Goal: Communication & Community: Answer question/provide support

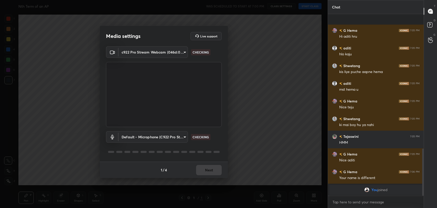
scroll to position [518, 0]
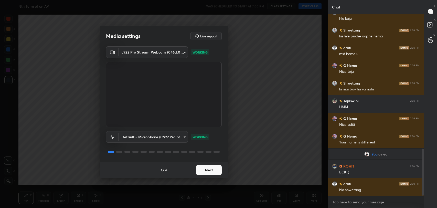
click at [209, 173] on button "Next" at bounding box center [209, 170] width 26 height 10
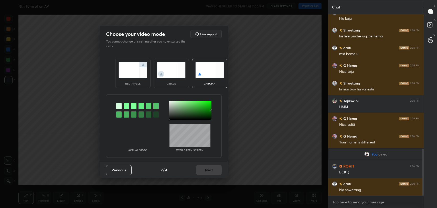
click at [127, 104] on div at bounding box center [126, 106] width 5 height 6
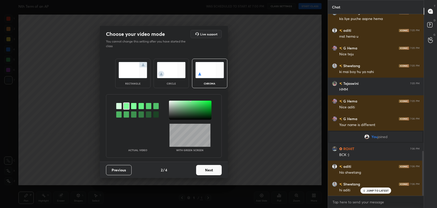
scroll to position [553, 0]
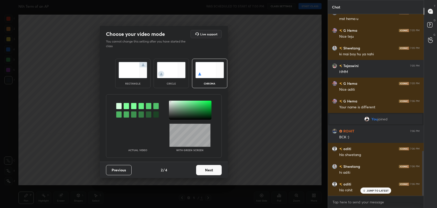
click at [170, 101] on div at bounding box center [190, 110] width 43 height 19
click at [205, 169] on button "Next" at bounding box center [209, 170] width 26 height 10
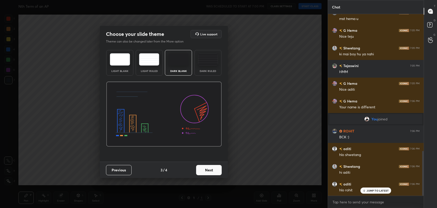
click at [205, 172] on button "Next" at bounding box center [209, 170] width 26 height 10
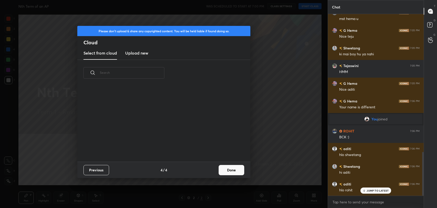
scroll to position [571, 0]
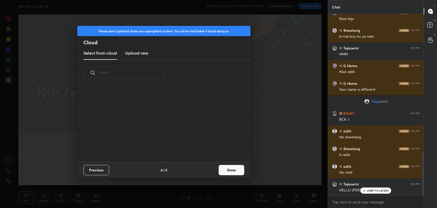
click at [229, 172] on button "Done" at bounding box center [232, 170] width 26 height 10
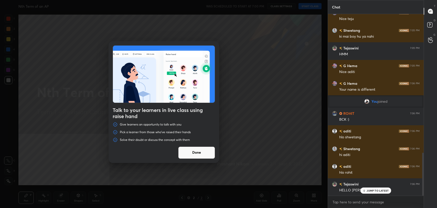
scroll to position [583, 0]
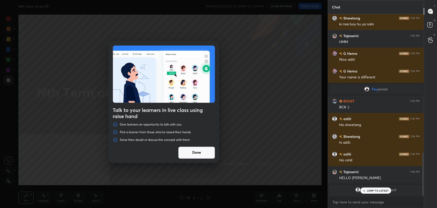
click at [199, 154] on button "Done" at bounding box center [196, 153] width 37 height 12
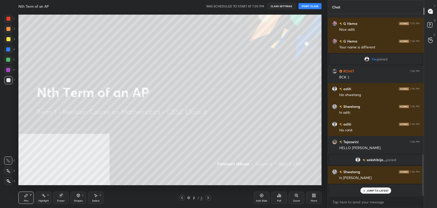
scroll to position [631, 0]
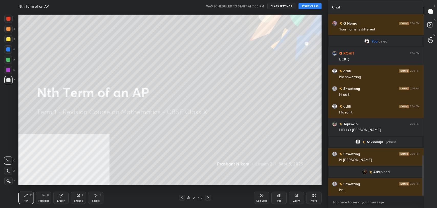
click at [309, 3] on button "START CLASS" at bounding box center [310, 6] width 23 height 6
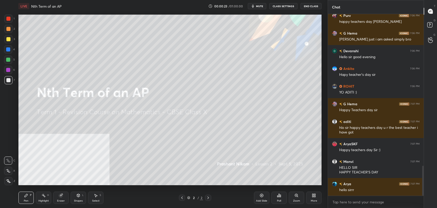
scroll to position [935, 0]
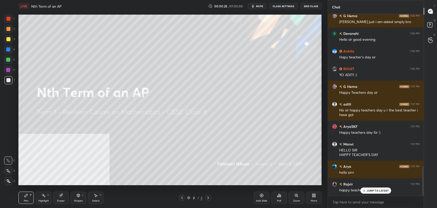
click at [6, 175] on div at bounding box center [8, 171] width 8 height 8
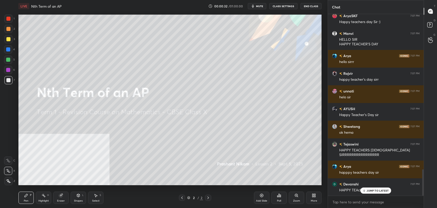
scroll to position [1064, 0]
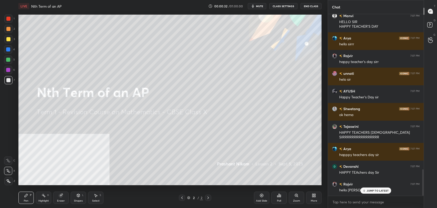
click at [373, 192] on div "JUMP TO LATEST" at bounding box center [376, 191] width 31 height 6
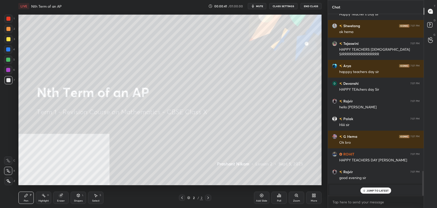
scroll to position [1164, 0]
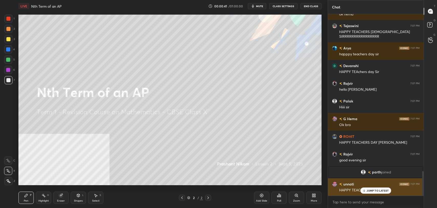
drag, startPoint x: 371, startPoint y: 187, endPoint x: 355, endPoint y: 182, distance: 17.2
click at [371, 188] on div "JUMP TO LATEST" at bounding box center [376, 191] width 31 height 6
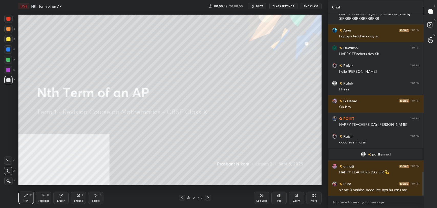
scroll to position [1200, 0]
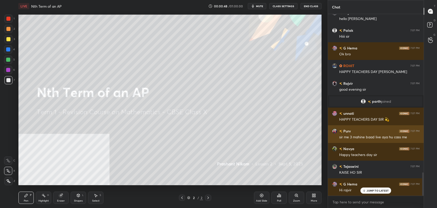
click at [362, 134] on div "AryaSKF 7:07 PM Happy teachers day Sir :) [PERSON_NAME] 7:07 PM HELLO SIR HAPPY…" at bounding box center [376, 105] width 96 height 182
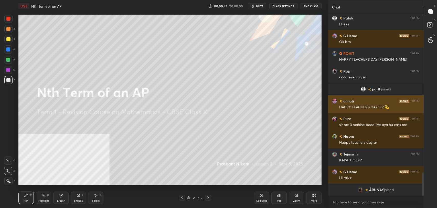
click at [362, 105] on div "HAPPY TEACHERS DAY SIR 💫" at bounding box center [379, 107] width 80 height 5
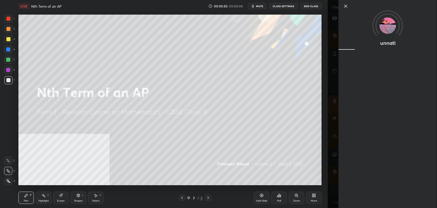
scroll to position [1265, 0]
click at [345, 7] on icon at bounding box center [346, 6] width 3 height 3
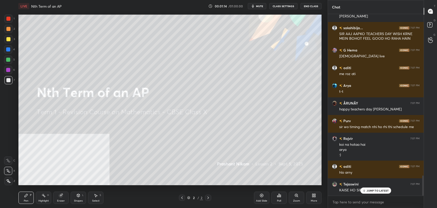
scroll to position [1457, 0]
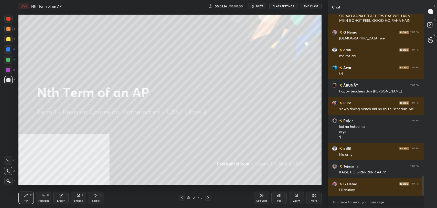
click at [314, 198] on div "More" at bounding box center [313, 198] width 15 height 12
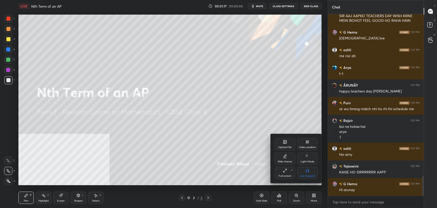
click at [285, 144] on icon at bounding box center [285, 142] width 4 height 4
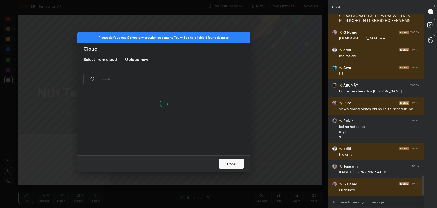
scroll to position [2, 3]
click at [143, 58] on h3 "Upload new" at bounding box center [136, 59] width 23 height 6
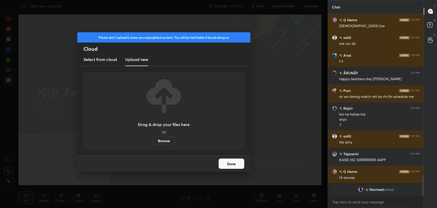
click at [164, 141] on label "Browse" at bounding box center [164, 141] width 23 height 8
click at [153, 141] on input "Browse" at bounding box center [153, 141] width 0 height 8
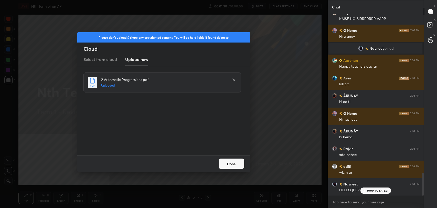
click at [233, 167] on button "Done" at bounding box center [232, 164] width 26 height 10
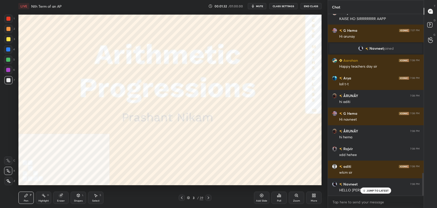
click at [374, 189] on p "JUMP TO LATEST" at bounding box center [378, 190] width 22 height 3
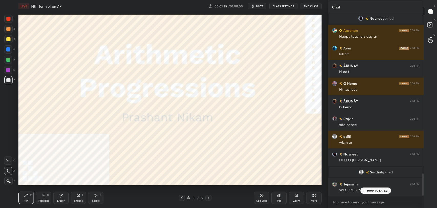
click at [312, 197] on icon at bounding box center [314, 195] width 4 height 4
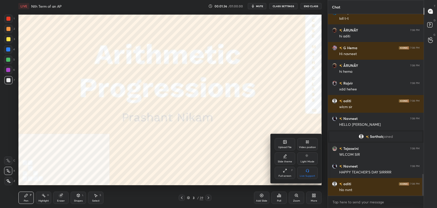
click at [310, 143] on div "Video position" at bounding box center [307, 144] width 20 height 12
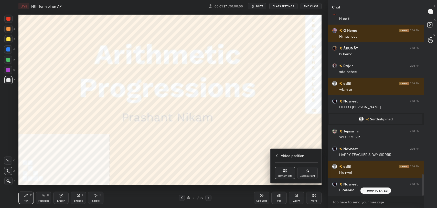
click at [309, 175] on div "Bottom right" at bounding box center [307, 176] width 15 height 3
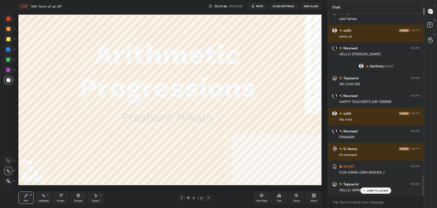
click at [370, 191] on p "JUMP TO LATEST" at bounding box center [378, 190] width 22 height 3
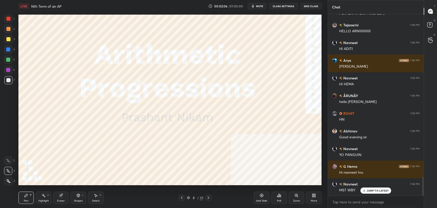
click at [382, 192] on div "JUMP TO LATEST" at bounding box center [376, 191] width 31 height 6
click at [207, 198] on icon at bounding box center [208, 198] width 4 height 4
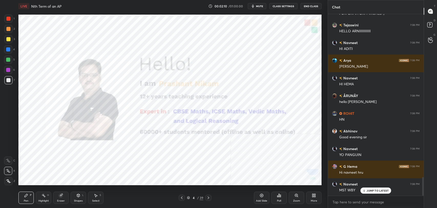
scroll to position [1577, 0]
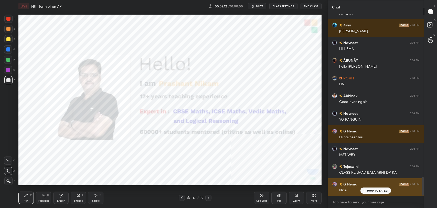
click at [375, 189] on p "JUMP TO LATEST" at bounding box center [378, 190] width 22 height 3
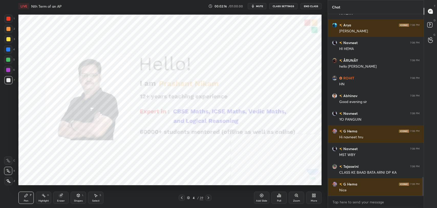
click at [211, 195] on div at bounding box center [208, 198] width 6 height 6
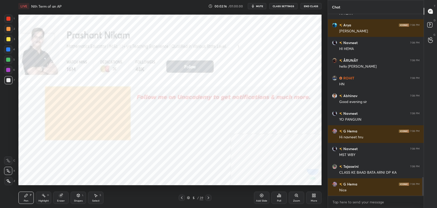
click at [210, 195] on div at bounding box center [208, 198] width 6 height 6
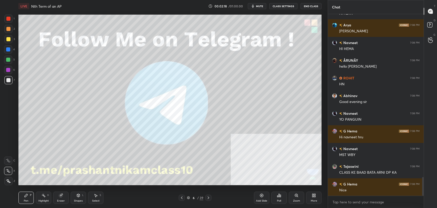
click at [210, 198] on icon at bounding box center [208, 198] width 4 height 4
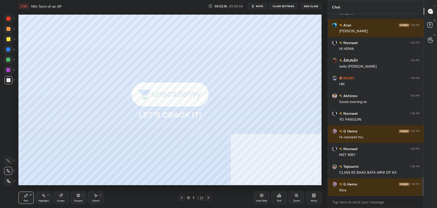
click at [212, 197] on div "7 / 39" at bounding box center [195, 198] width 118 height 6
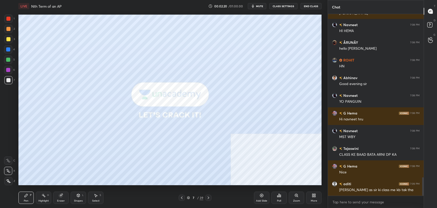
click at [211, 198] on div at bounding box center [208, 198] width 6 height 6
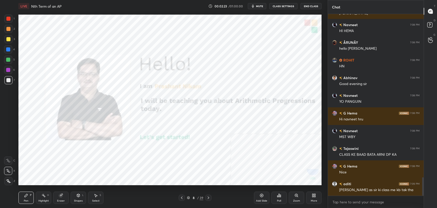
click at [212, 198] on div "8 / 39" at bounding box center [195, 198] width 118 height 6
click at [209, 199] on icon at bounding box center [208, 198] width 4 height 4
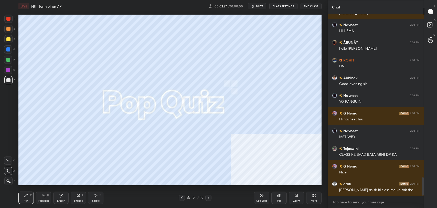
click at [209, 200] on div at bounding box center [208, 198] width 6 height 6
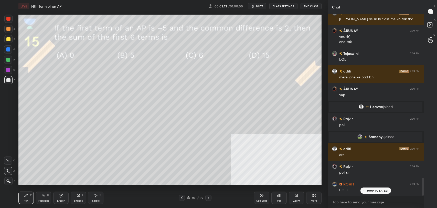
scroll to position [1657, 0]
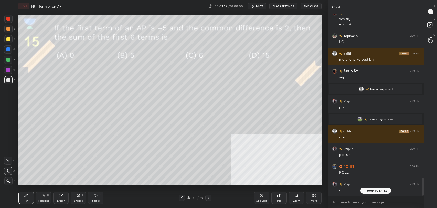
click at [5, 43] on div at bounding box center [8, 39] width 8 height 8
click at [364, 191] on icon at bounding box center [364, 190] width 3 height 3
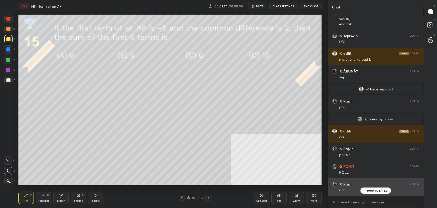
scroll to position [1675, 0]
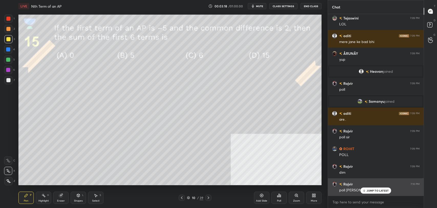
click at [379, 194] on div "Rajvir 7:10 PM poll sir dim" at bounding box center [376, 187] width 96 height 18
click at [376, 194] on div "Rajvir 7:10 PM poll sir dim" at bounding box center [376, 187] width 96 height 18
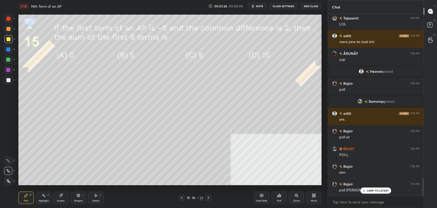
click at [276, 198] on div "Poll" at bounding box center [279, 198] width 15 height 12
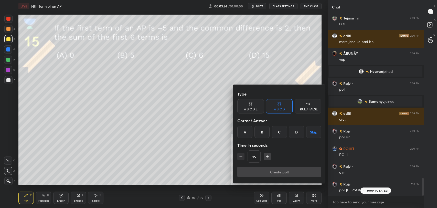
click at [243, 133] on div "A" at bounding box center [244, 132] width 15 height 12
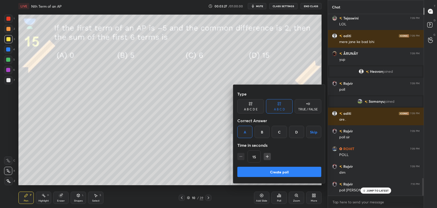
click at [264, 170] on button "Create poll" at bounding box center [279, 172] width 84 height 10
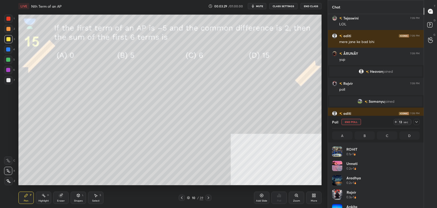
scroll to position [60, 86]
click at [8, 40] on div at bounding box center [8, 39] width 4 height 4
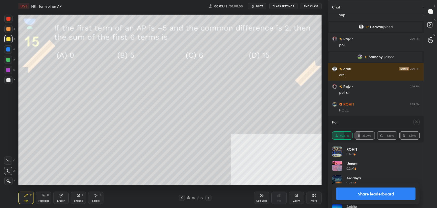
click at [356, 190] on button "Share leaderboard" at bounding box center [375, 194] width 79 height 12
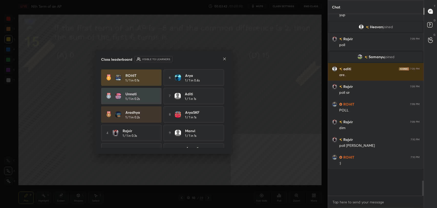
scroll to position [1706, 0]
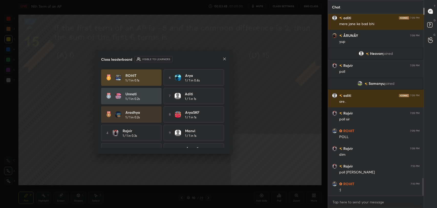
click at [224, 58] on icon at bounding box center [225, 59] width 4 height 4
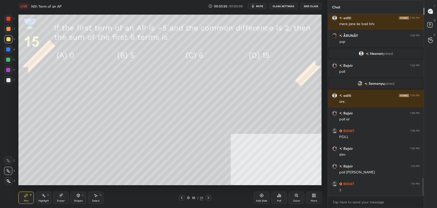
click at [9, 82] on div at bounding box center [8, 80] width 8 height 8
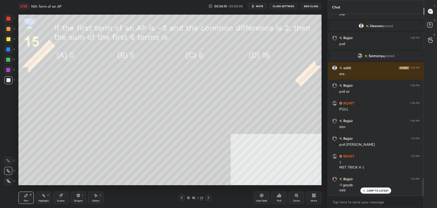
click at [64, 196] on div "Eraser" at bounding box center [60, 198] width 15 height 12
click at [10, 168] on div at bounding box center [8, 171] width 8 height 8
click at [23, 200] on div "Pen P" at bounding box center [25, 198] width 15 height 12
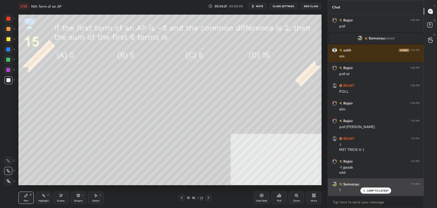
click at [371, 190] on p "JUMP TO LATEST" at bounding box center [378, 190] width 22 height 3
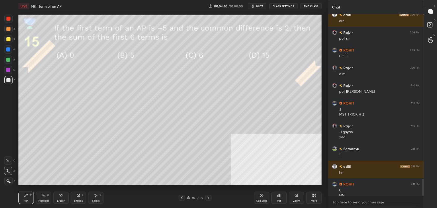
scroll to position [1779, 0]
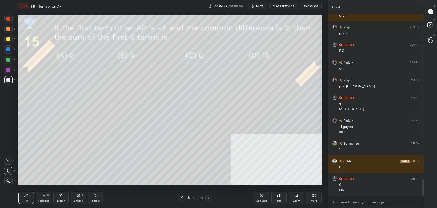
click at [284, 10] on div "LIVE Nth Term of an AP 00:04:42 / 01:00:00 mute CLASS SETTINGS End Class" at bounding box center [169, 6] width 303 height 12
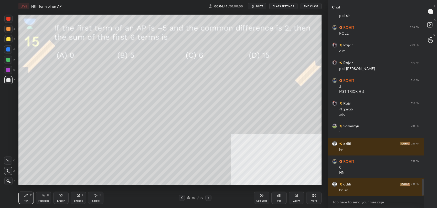
click at [277, 6] on button "CLASS SETTINGS" at bounding box center [284, 6] width 28 height 6
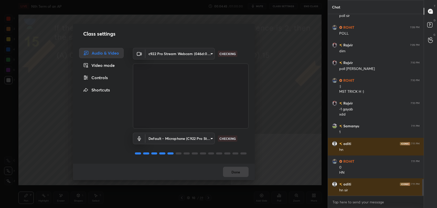
click at [104, 78] on div "Controls" at bounding box center [101, 78] width 45 height 10
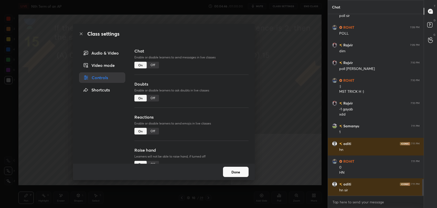
click at [152, 64] on div "Off" at bounding box center [153, 65] width 12 height 7
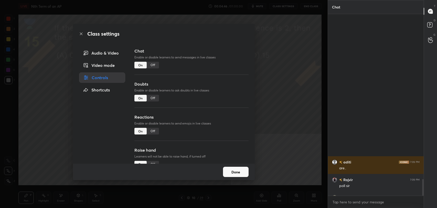
scroll to position [170, 94]
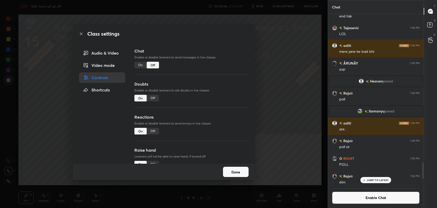
click at [154, 93] on div "Doubts Enable or disable learners to ask doubts in live classes On Off" at bounding box center [191, 97] width 114 height 33
click at [153, 98] on div "Off" at bounding box center [153, 98] width 12 height 7
click at [82, 36] on div "Class settings" at bounding box center [164, 34] width 182 height 20
click at [82, 33] on icon at bounding box center [81, 34] width 4 height 4
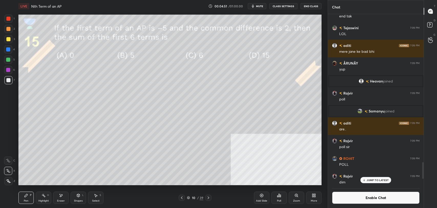
click at [64, 195] on div "Eraser" at bounding box center [60, 198] width 15 height 12
click at [9, 180] on span "Erase all" at bounding box center [8, 181] width 8 height 4
click at [9, 40] on div at bounding box center [8, 39] width 4 height 4
click at [341, 195] on button "Enable Chat" at bounding box center [376, 198] width 88 height 12
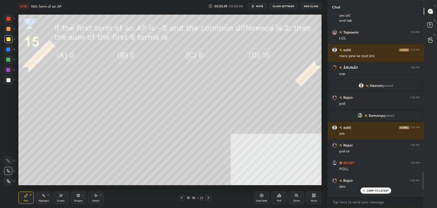
click at [83, 197] on div "Shapes L" at bounding box center [78, 198] width 15 height 12
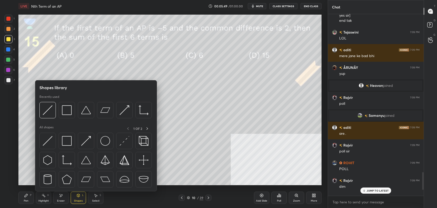
click at [70, 144] on img at bounding box center [67, 141] width 10 height 10
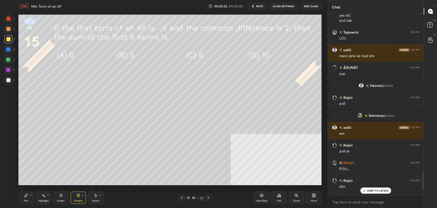
click at [380, 189] on p "JUMP TO LATEST" at bounding box center [378, 190] width 22 height 3
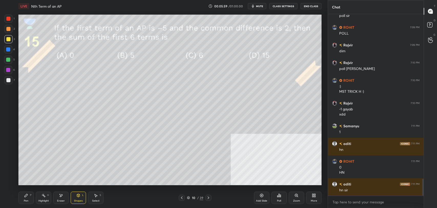
scroll to position [1775, 0]
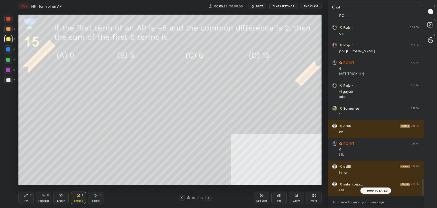
click at [210, 197] on icon at bounding box center [208, 198] width 4 height 4
click at [370, 190] on p "JUMP TO LATEST" at bounding box center [378, 190] width 22 height 3
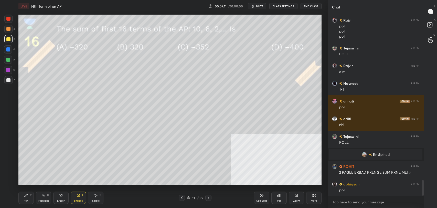
scroll to position [1932, 0]
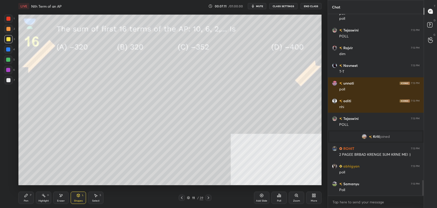
click at [371, 190] on div "ROHIT 7:13 PM poll [PERSON_NAME] 7:13 PM poll poll poll [PERSON_NAME] 7:13 PM P…" at bounding box center [376, 105] width 96 height 182
click at [28, 198] on div "Pen P" at bounding box center [25, 198] width 15 height 12
click at [8, 29] on div at bounding box center [8, 29] width 4 height 4
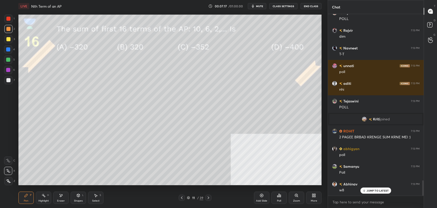
click at [374, 190] on p "JUMP TO LATEST" at bounding box center [378, 190] width 22 height 3
click at [8, 40] on div at bounding box center [8, 39] width 4 height 4
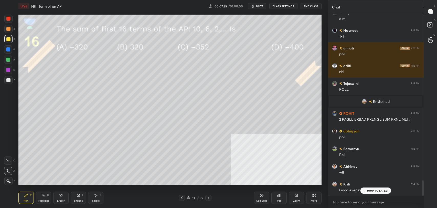
click at [361, 191] on div "JUMP TO LATEST" at bounding box center [376, 191] width 31 height 6
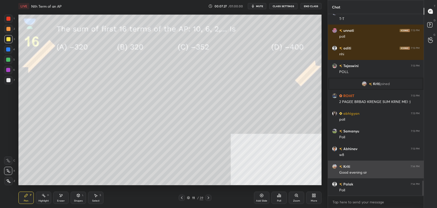
scroll to position [2003, 0]
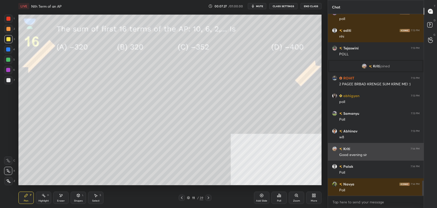
click at [357, 167] on div "[PERSON_NAME] 7:13 PM T-T [PERSON_NAME] 7:13 PM poll aditi 7:13 PM [PERSON_NAME…" at bounding box center [376, 105] width 96 height 182
click at [350, 150] on div "Kriti 7:14 PM" at bounding box center [376, 148] width 88 height 5
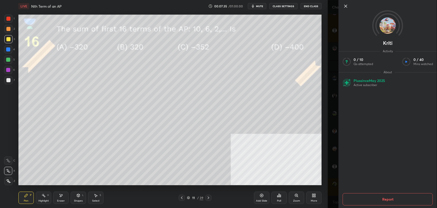
scroll to position [2021, 0]
click at [347, 4] on icon at bounding box center [346, 6] width 6 height 6
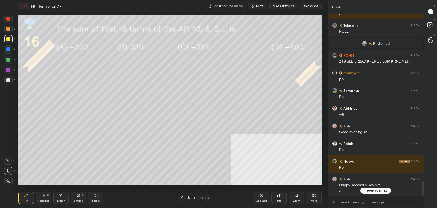
scroll to position [2061, 0]
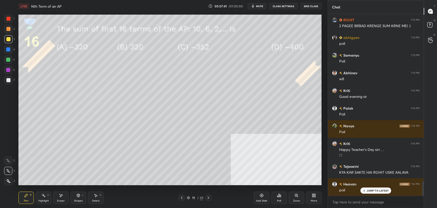
click at [381, 193] on div "JUMP TO LATEST" at bounding box center [376, 191] width 31 height 6
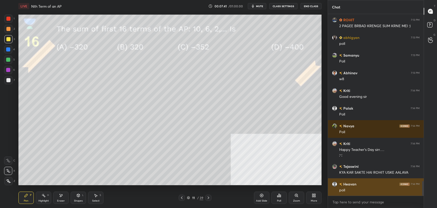
scroll to position [2079, 0]
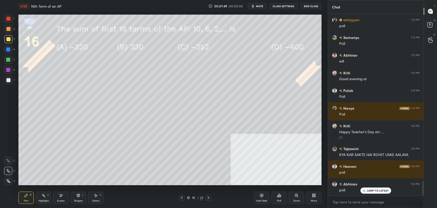
click at [281, 197] on icon at bounding box center [279, 195] width 4 height 4
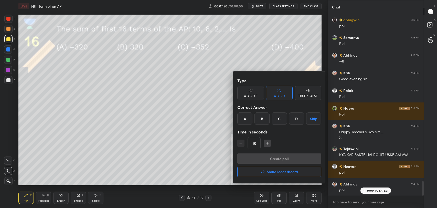
click at [247, 119] on div "A" at bounding box center [244, 118] width 15 height 12
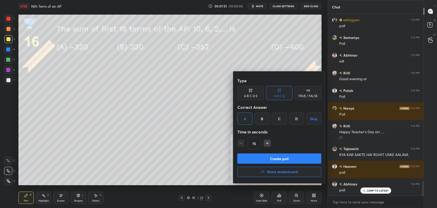
click at [264, 158] on button "Create poll" at bounding box center [279, 158] width 84 height 10
type textarea "x"
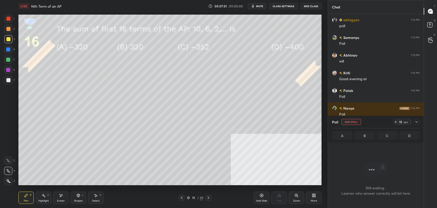
scroll to position [2, 2]
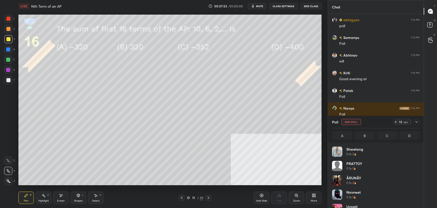
click at [10, 27] on div at bounding box center [8, 29] width 8 height 8
click at [285, 5] on button "CLASS SETTINGS" at bounding box center [284, 6] width 28 height 6
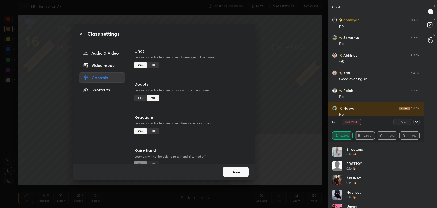
click at [151, 64] on div "Off" at bounding box center [153, 65] width 12 height 7
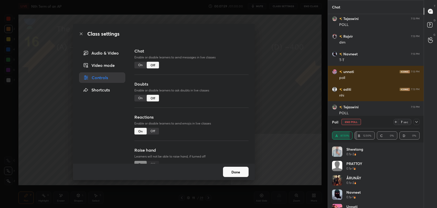
click at [81, 33] on icon at bounding box center [81, 34] width 3 height 3
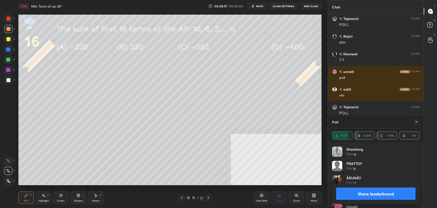
click at [370, 191] on button "Share leaderboard" at bounding box center [375, 194] width 79 height 12
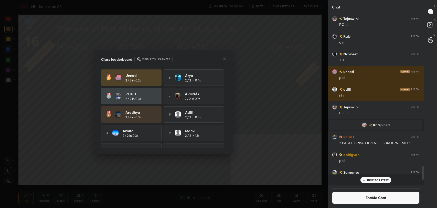
scroll to position [165, 94]
click at [224, 58] on icon at bounding box center [225, 59] width 4 height 4
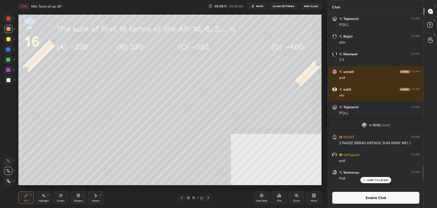
click at [6, 40] on div at bounding box center [8, 39] width 4 height 4
click at [356, 195] on button "Enable Chat" at bounding box center [376, 198] width 88 height 12
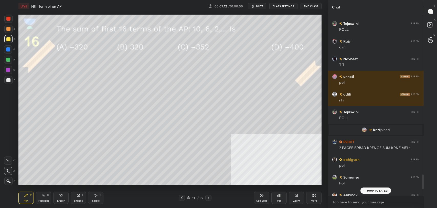
scroll to position [1904, 0]
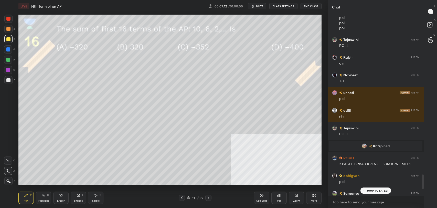
click at [76, 197] on div "Shapes L" at bounding box center [78, 198] width 15 height 12
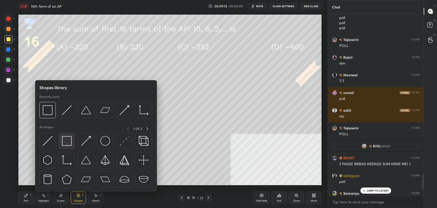
click at [67, 142] on img at bounding box center [67, 141] width 10 height 10
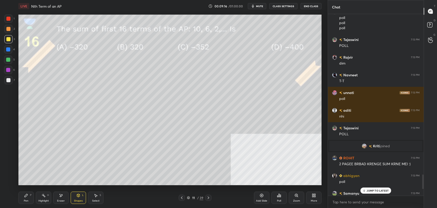
click at [373, 189] on p "JUMP TO LATEST" at bounding box center [378, 190] width 22 height 3
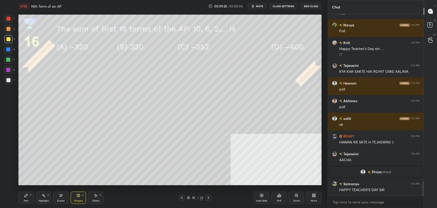
scroll to position [2064, 0]
click at [208, 197] on icon at bounding box center [208, 198] width 4 height 4
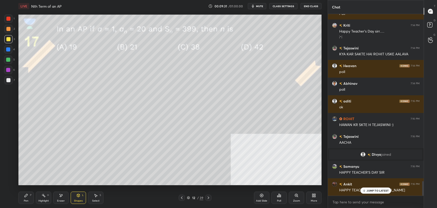
click at [368, 191] on p "JUMP TO LATEST" at bounding box center [378, 190] width 22 height 3
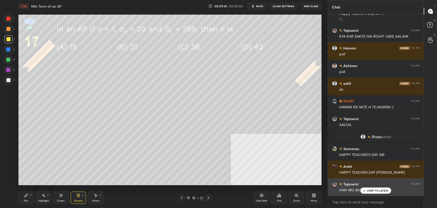
click at [369, 192] on div "JUMP TO LATEST" at bounding box center [376, 191] width 31 height 6
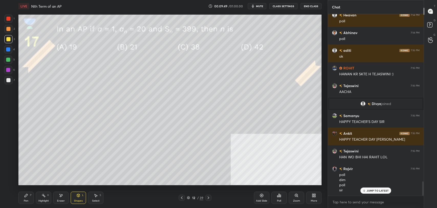
scroll to position [2150, 0]
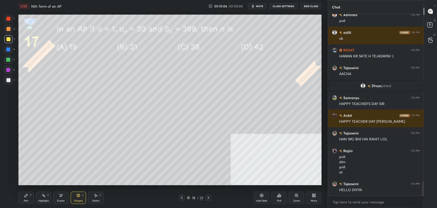
click at [25, 200] on div "Pen" at bounding box center [26, 201] width 5 height 3
click at [10, 27] on div at bounding box center [8, 29] width 4 height 4
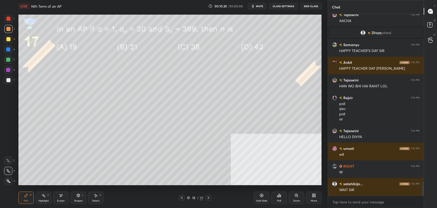
scroll to position [2220, 0]
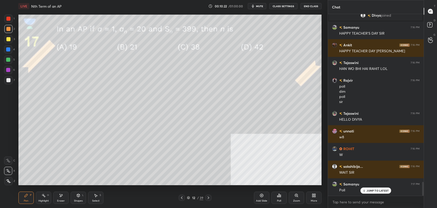
click at [372, 191] on p "JUMP TO LATEST" at bounding box center [378, 190] width 22 height 3
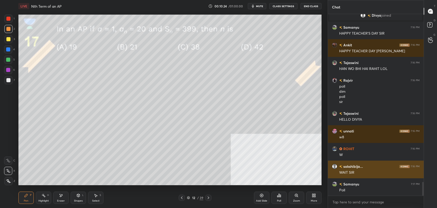
scroll to position [2238, 0]
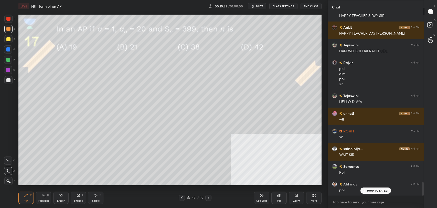
click at [382, 191] on p "JUMP TO LATEST" at bounding box center [378, 190] width 22 height 3
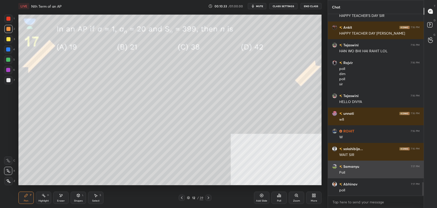
scroll to position [2256, 0]
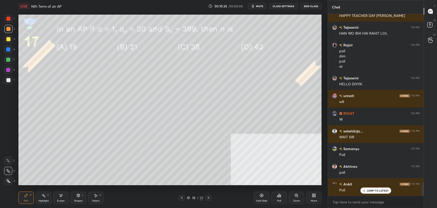
click at [373, 190] on p "JUMP TO LATEST" at bounding box center [378, 190] width 22 height 3
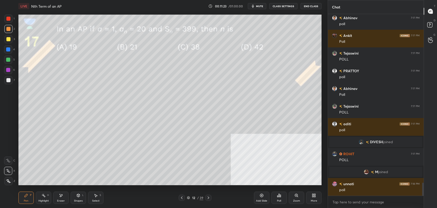
scroll to position [2339, 0]
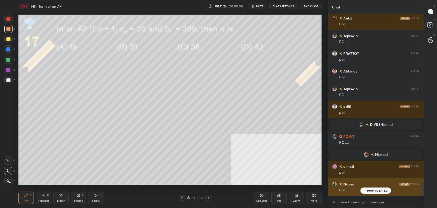
click at [370, 191] on p "JUMP TO LATEST" at bounding box center [378, 190] width 22 height 3
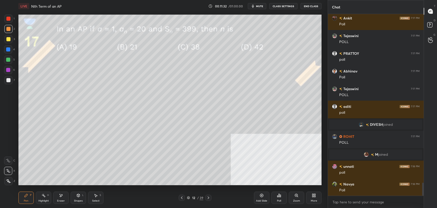
click at [280, 200] on div "Poll" at bounding box center [279, 201] width 4 height 3
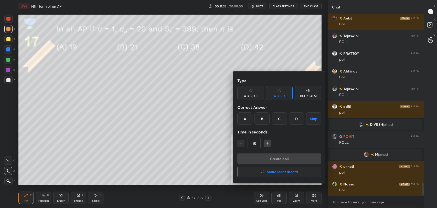
click at [283, 122] on div "C" at bounding box center [279, 118] width 15 height 12
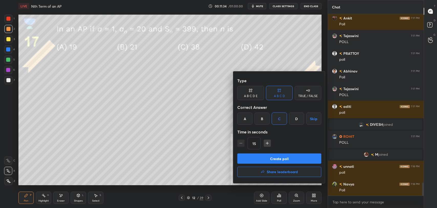
click at [283, 159] on button "Create poll" at bounding box center [279, 158] width 84 height 10
type textarea "x"
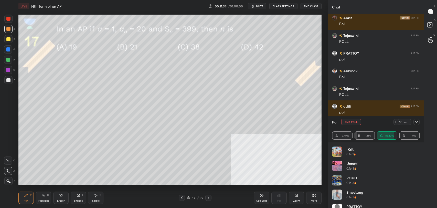
scroll to position [2378, 0]
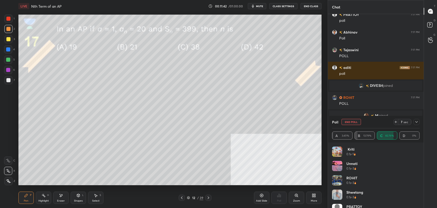
click at [283, 6] on button "CLASS SETTINGS" at bounding box center [284, 6] width 28 height 6
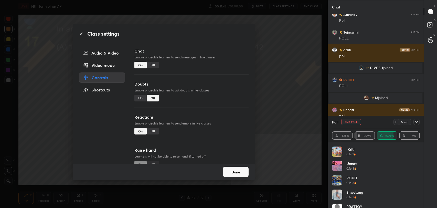
click at [151, 67] on div "Off" at bounding box center [153, 65] width 12 height 7
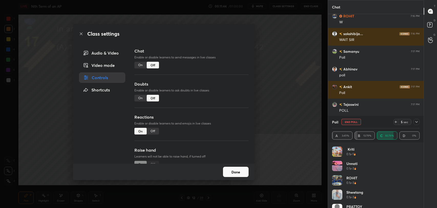
click at [82, 34] on icon at bounding box center [81, 34] width 4 height 4
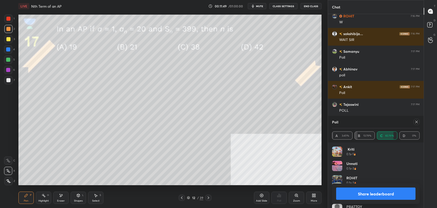
click at [386, 195] on button "Share leaderboard" at bounding box center [375, 194] width 79 height 12
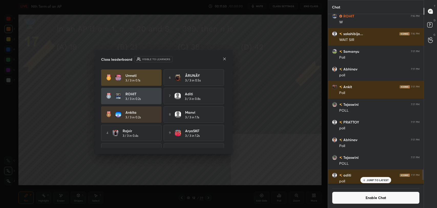
scroll to position [2, 2]
click at [224, 59] on icon at bounding box center [225, 59] width 4 height 4
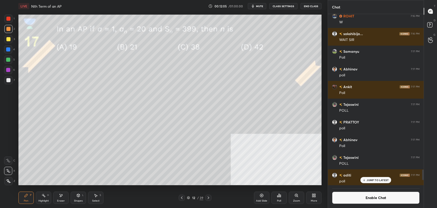
click at [43, 197] on icon at bounding box center [44, 195] width 4 height 4
click at [28, 200] on div "Pen P" at bounding box center [25, 198] width 15 height 12
click at [7, 80] on div at bounding box center [8, 80] width 4 height 4
click at [8, 18] on div at bounding box center [8, 19] width 4 height 4
click at [9, 28] on div at bounding box center [8, 29] width 4 height 4
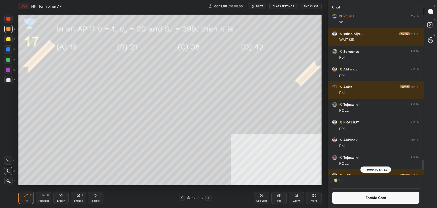
scroll to position [159, 94]
click at [344, 195] on button "Enable Chat" at bounding box center [376, 198] width 88 height 12
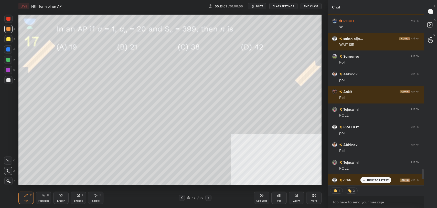
scroll to position [2260, 0]
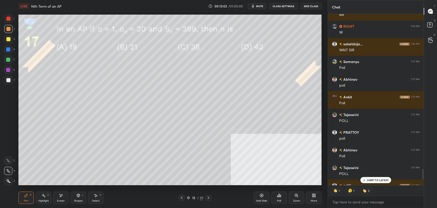
click at [77, 200] on div "Shapes" at bounding box center [78, 201] width 9 height 3
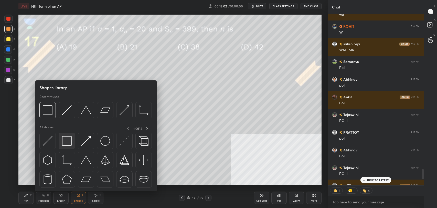
click at [66, 138] on img at bounding box center [67, 141] width 10 height 10
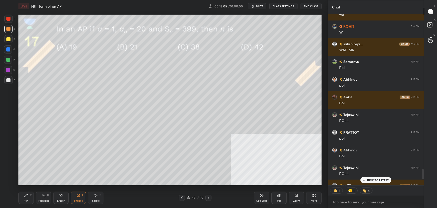
click at [377, 179] on p "JUMP TO LATEST" at bounding box center [378, 180] width 22 height 3
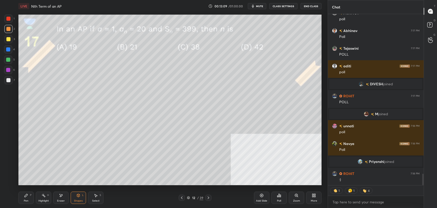
click at [209, 197] on icon at bounding box center [208, 198] width 4 height 4
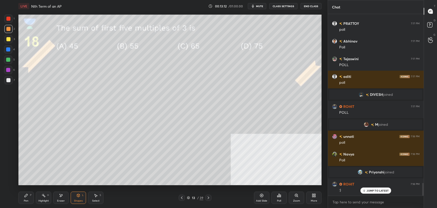
scroll to position [2382, 0]
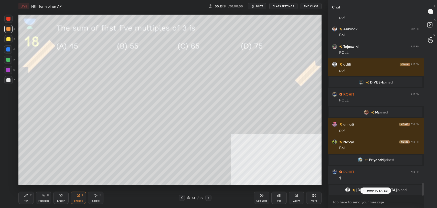
click at [383, 190] on p "JUMP TO LATEST" at bounding box center [378, 190] width 22 height 3
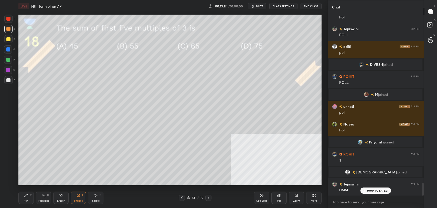
click at [372, 192] on div "JUMP TO LATEST" at bounding box center [376, 191] width 31 height 6
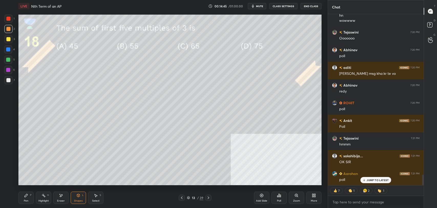
scroll to position [2609, 0]
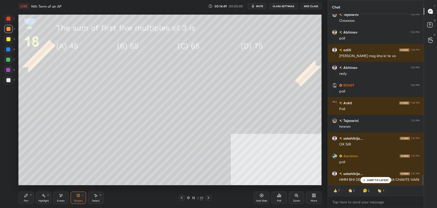
click at [373, 180] on p "JUMP TO LATEST" at bounding box center [378, 180] width 22 height 3
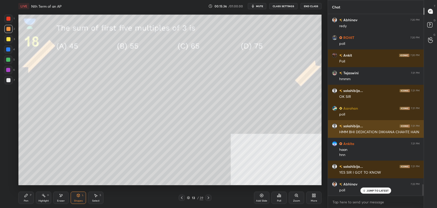
scroll to position [2675, 0]
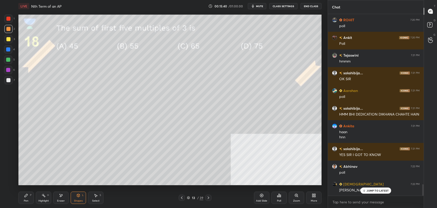
click at [376, 188] on div "JUMP TO LATEST" at bounding box center [376, 191] width 31 height 6
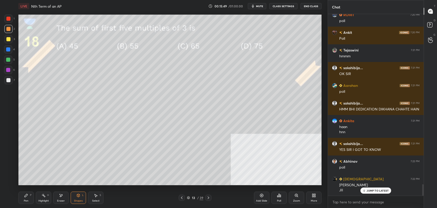
drag, startPoint x: 371, startPoint y: 194, endPoint x: 328, endPoint y: 183, distance: 44.6
click at [371, 193] on div "[DEMOGRAPHIC_DATA] 7:22 PM [PERSON_NAME]" at bounding box center [376, 184] width 96 height 23
click at [375, 180] on p "JUMP TO LATEST" at bounding box center [378, 180] width 22 height 3
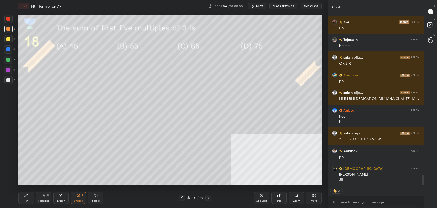
click at [280, 197] on div "Poll" at bounding box center [279, 198] width 15 height 12
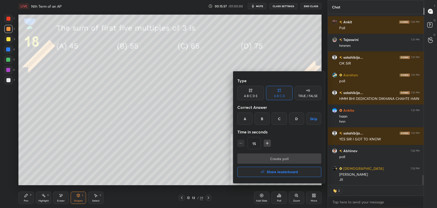
click at [242, 119] on div "A" at bounding box center [244, 118] width 15 height 12
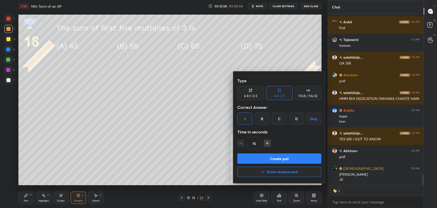
click at [268, 157] on button "Create poll" at bounding box center [279, 158] width 84 height 10
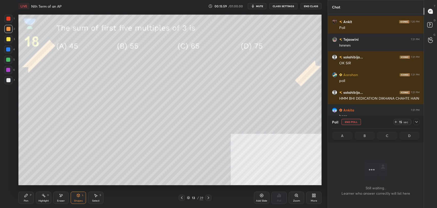
scroll to position [2, 2]
type textarea "x"
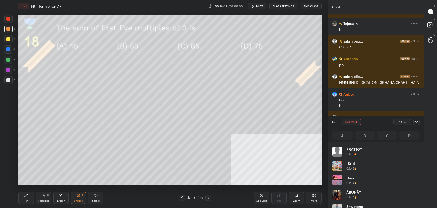
scroll to position [60, 86]
click at [290, 6] on button "CLASS SETTINGS" at bounding box center [284, 6] width 28 height 6
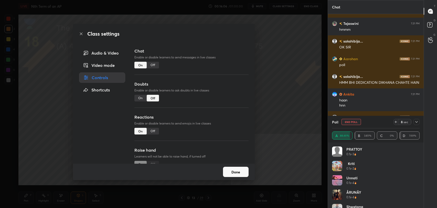
click at [152, 65] on div "Off" at bounding box center [153, 65] width 12 height 7
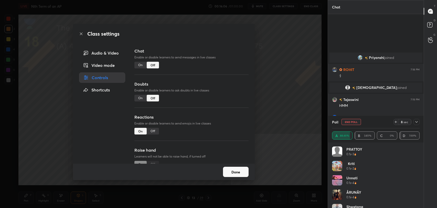
scroll to position [143, 94]
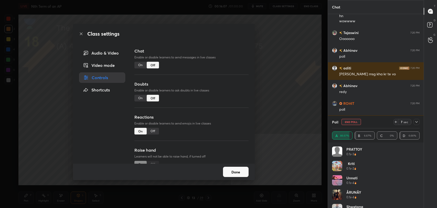
click at [82, 33] on icon at bounding box center [81, 34] width 4 height 4
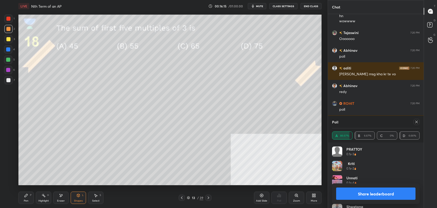
click at [369, 193] on button "Share leaderboard" at bounding box center [375, 194] width 79 height 12
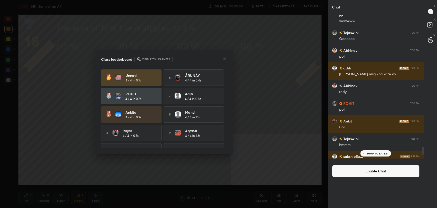
scroll to position [154, 94]
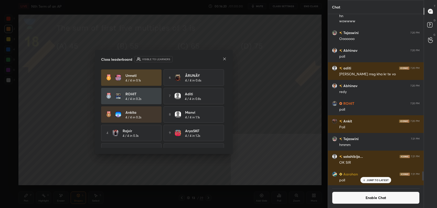
click at [224, 58] on icon at bounding box center [225, 59] width 4 height 4
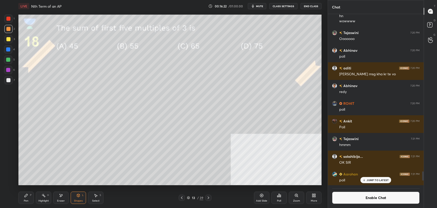
click at [28, 196] on icon at bounding box center [26, 195] width 4 height 4
click at [0, 82] on div "1 2 3 4 5 6 7 C X Z E E Erase all H H" at bounding box center [8, 100] width 16 height 171
click at [9, 79] on div at bounding box center [8, 80] width 4 height 4
click at [355, 195] on button "Enable Chat" at bounding box center [376, 198] width 88 height 12
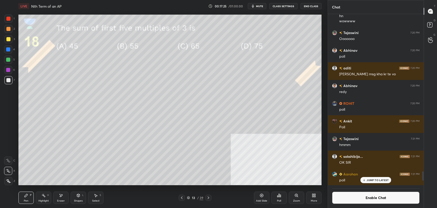
scroll to position [2468, 0]
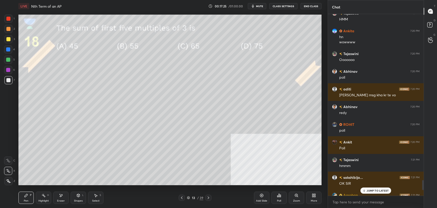
click at [76, 196] on div "Shapes L" at bounding box center [78, 198] width 15 height 12
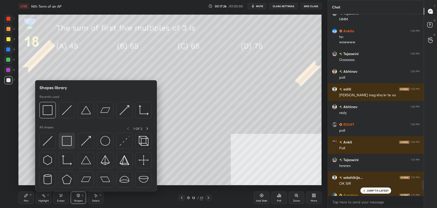
click at [68, 140] on img at bounding box center [67, 141] width 10 height 10
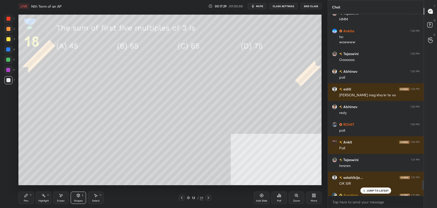
click at [372, 190] on p "JUMP TO LATEST" at bounding box center [378, 190] width 22 height 3
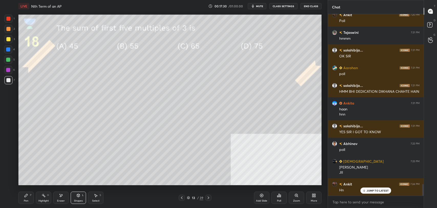
click at [208, 198] on icon at bounding box center [208, 198] width 4 height 4
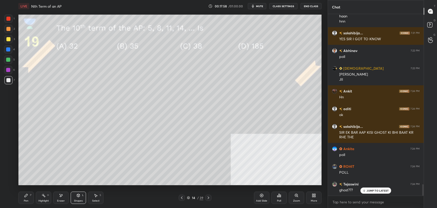
scroll to position [2706, 0]
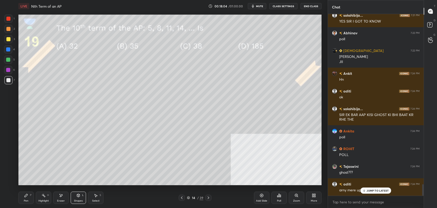
drag, startPoint x: 367, startPoint y: 189, endPoint x: 327, endPoint y: 177, distance: 41.2
click at [366, 189] on div "JUMP TO LATEST" at bounding box center [376, 191] width 31 height 6
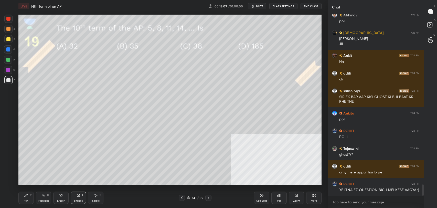
click at [27, 197] on icon at bounding box center [26, 195] width 4 height 4
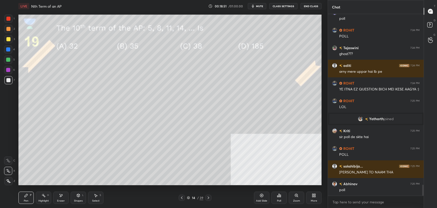
scroll to position [2842, 0]
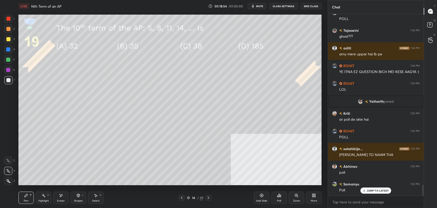
click at [281, 198] on div "Poll" at bounding box center [279, 198] width 15 height 12
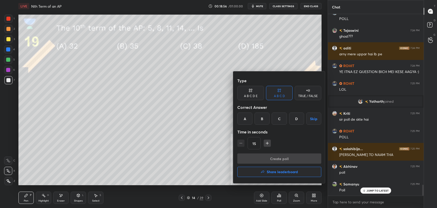
click at [244, 118] on div "A" at bounding box center [244, 118] width 15 height 12
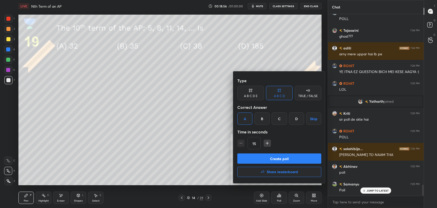
scroll to position [2859, 0]
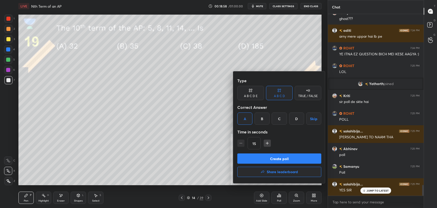
click at [257, 157] on button "Create poll" at bounding box center [279, 158] width 84 height 10
type textarea "x"
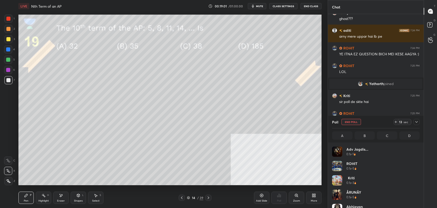
scroll to position [2, 2]
click at [285, 5] on button "CLASS SETTINGS" at bounding box center [284, 6] width 28 height 6
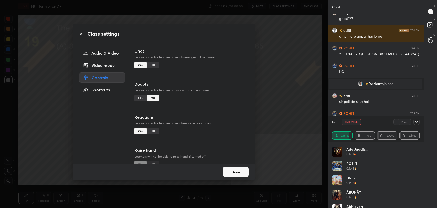
click at [153, 65] on div "Off" at bounding box center [153, 65] width 12 height 7
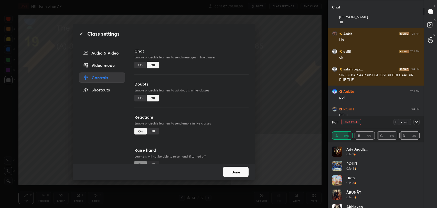
click at [82, 34] on icon at bounding box center [81, 34] width 4 height 4
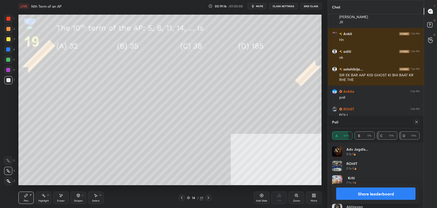
click at [372, 192] on button "Share leaderboard" at bounding box center [375, 194] width 79 height 12
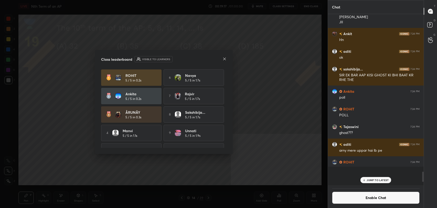
scroll to position [193, 94]
click at [225, 58] on icon at bounding box center [225, 59] width 4 height 4
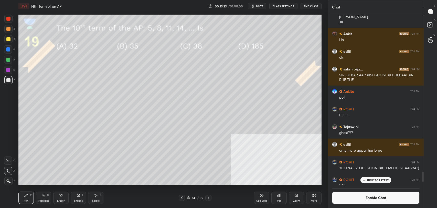
click at [9, 38] on div at bounding box center [8, 39] width 4 height 4
click at [10, 81] on div at bounding box center [8, 80] width 8 height 8
click at [368, 199] on button "Enable Chat" at bounding box center [376, 198] width 88 height 12
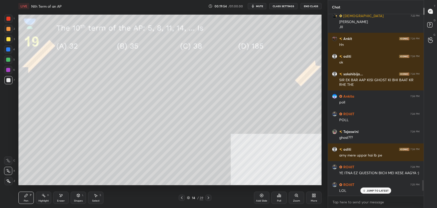
scroll to position [2673, 0]
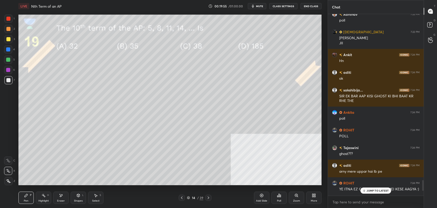
click at [81, 197] on div "Shapes L" at bounding box center [78, 198] width 15 height 12
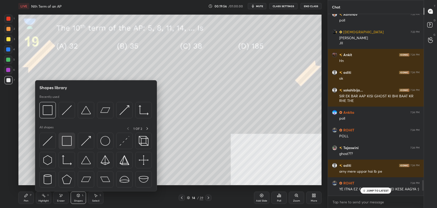
click at [67, 142] on img at bounding box center [67, 141] width 10 height 10
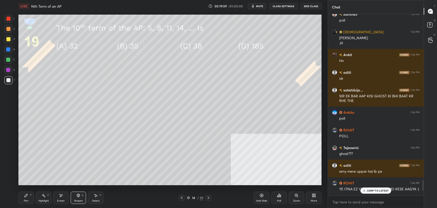
click at [382, 193] on div "JUMP TO LATEST" at bounding box center [376, 191] width 31 height 6
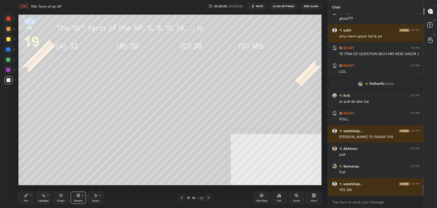
click at [208, 197] on icon at bounding box center [208, 198] width 4 height 4
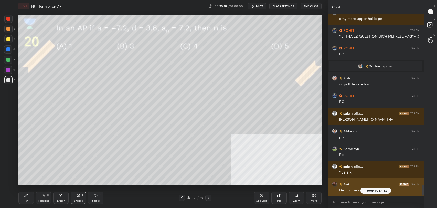
click at [368, 191] on p "JUMP TO LATEST" at bounding box center [378, 190] width 22 height 3
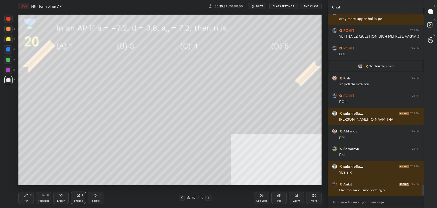
click at [10, 38] on div at bounding box center [8, 39] width 4 height 4
click at [6, 27] on div at bounding box center [8, 29] width 4 height 4
click at [22, 199] on div "Pen P" at bounding box center [25, 198] width 15 height 12
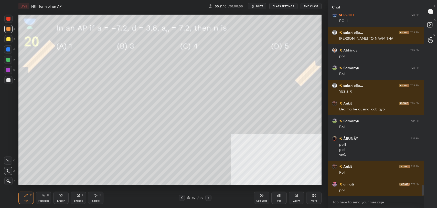
scroll to position [2924, 0]
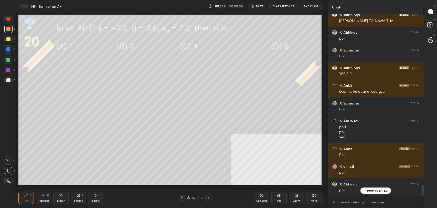
click at [372, 191] on p "JUMP TO LATEST" at bounding box center [378, 190] width 22 height 3
click at [280, 202] on div "Poll" at bounding box center [279, 201] width 4 height 3
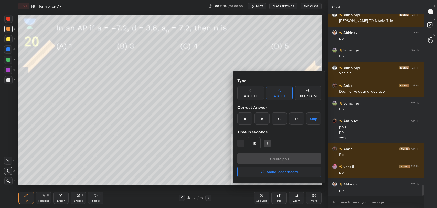
click at [296, 118] on div "D" at bounding box center [296, 118] width 15 height 12
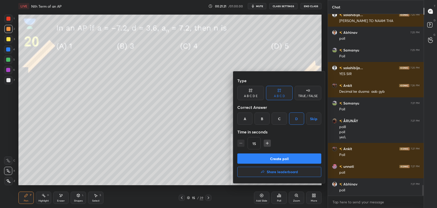
click at [281, 159] on button "Create poll" at bounding box center [279, 158] width 84 height 10
type textarea "x"
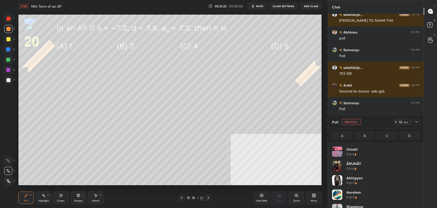
scroll to position [60, 86]
click at [281, 5] on button "CLASS SETTINGS" at bounding box center [284, 6] width 28 height 6
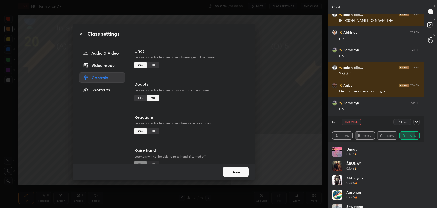
click at [153, 63] on div "Off" at bounding box center [153, 65] width 12 height 7
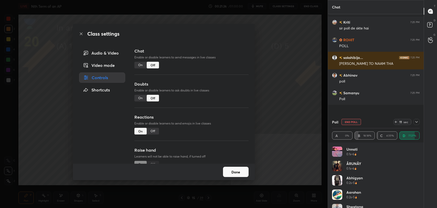
scroll to position [143, 94]
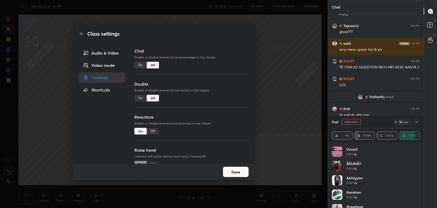
click at [82, 32] on icon at bounding box center [81, 34] width 4 height 4
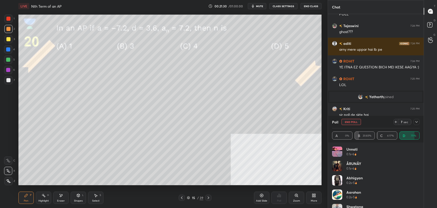
click at [10, 39] on div at bounding box center [8, 39] width 4 height 4
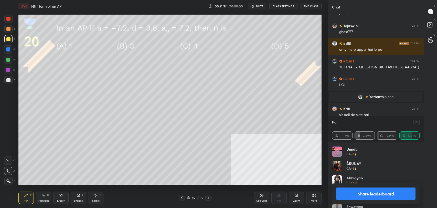
click at [381, 193] on button "Share leaderboard" at bounding box center [375, 194] width 79 height 12
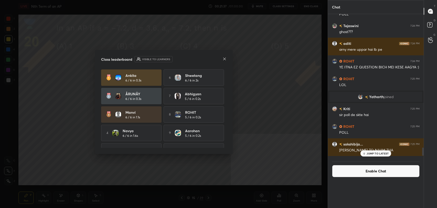
scroll to position [2, 2]
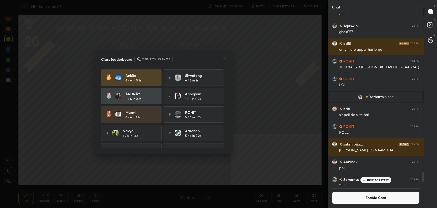
click at [224, 58] on icon at bounding box center [224, 58] width 3 height 3
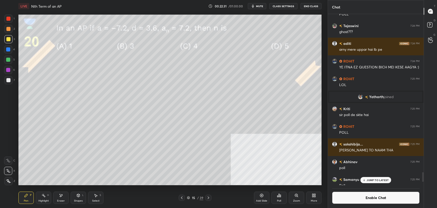
click at [9, 79] on div at bounding box center [8, 80] width 4 height 4
click at [338, 193] on button "Enable Chat" at bounding box center [376, 198] width 88 height 12
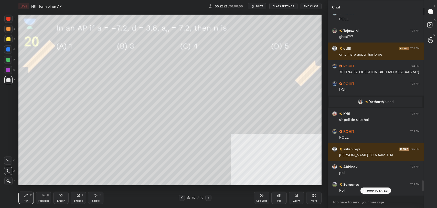
scroll to position [2749, 0]
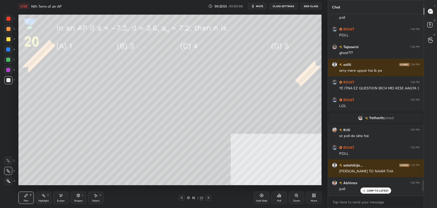
click at [76, 198] on div "Shapes L" at bounding box center [78, 198] width 15 height 12
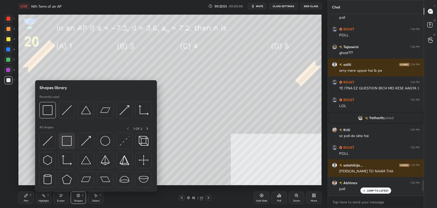
click at [66, 136] on img at bounding box center [67, 141] width 10 height 10
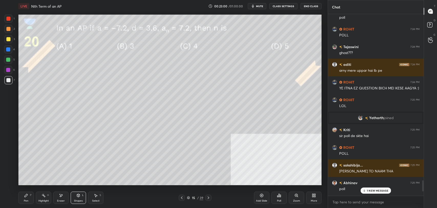
click at [210, 197] on icon at bounding box center [208, 198] width 4 height 4
click at [377, 190] on p "26 NEW MESSAGES" at bounding box center [377, 190] width 25 height 3
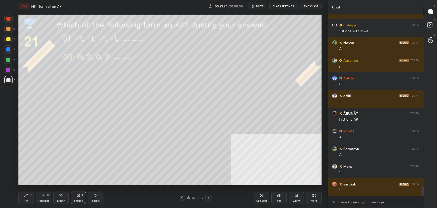
scroll to position [3489, 0]
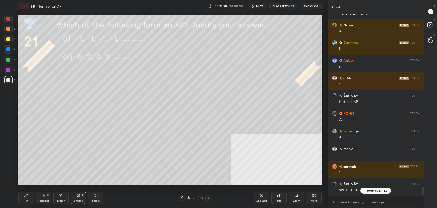
click at [289, 6] on button "CLASS SETTINGS" at bounding box center [284, 6] width 28 height 6
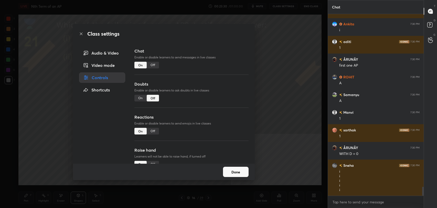
click at [148, 62] on div "Off" at bounding box center [153, 65] width 12 height 7
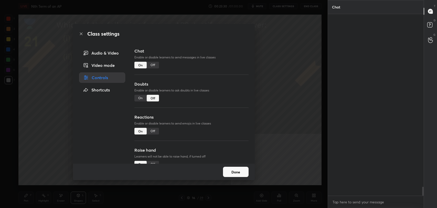
scroll to position [170, 94]
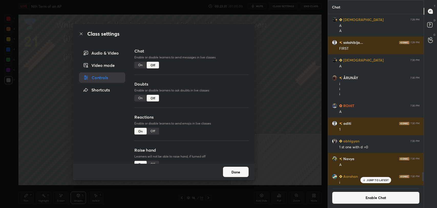
click at [81, 33] on icon at bounding box center [81, 34] width 4 height 4
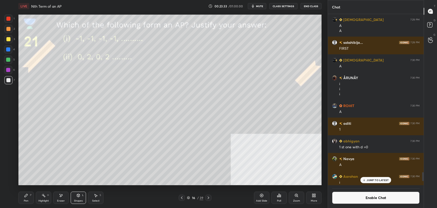
click at [28, 199] on div "Pen P" at bounding box center [25, 198] width 15 height 12
click at [40, 200] on div "Highlight" at bounding box center [43, 201] width 11 height 3
click at [29, 197] on div "Pen P" at bounding box center [25, 198] width 15 height 12
click at [9, 37] on div at bounding box center [8, 39] width 4 height 4
click at [8, 83] on div at bounding box center [8, 80] width 8 height 8
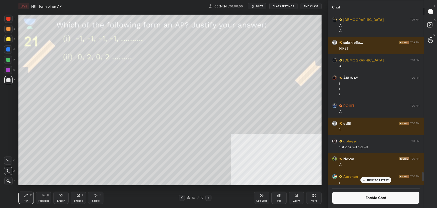
click at [59, 195] on icon at bounding box center [61, 195] width 4 height 4
click at [27, 197] on icon at bounding box center [26, 195] width 4 height 4
click at [8, 49] on div at bounding box center [8, 49] width 4 height 4
click at [340, 192] on button "Enable Chat" at bounding box center [376, 198] width 88 height 12
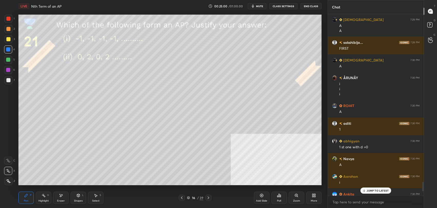
click at [368, 190] on p "JUMP TO LATEST" at bounding box center [378, 190] width 22 height 3
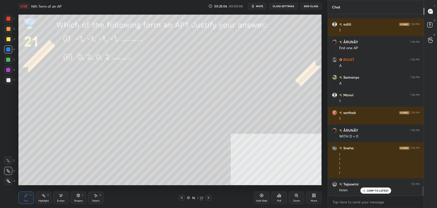
scroll to position [3380, 0]
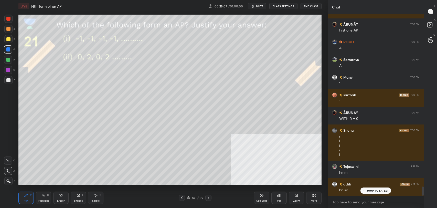
click at [208, 197] on icon at bounding box center [208, 198] width 4 height 4
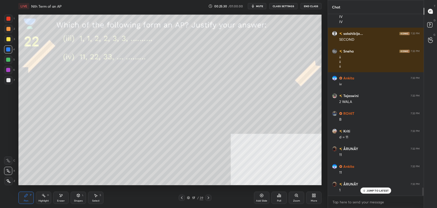
scroll to position [3801, 0]
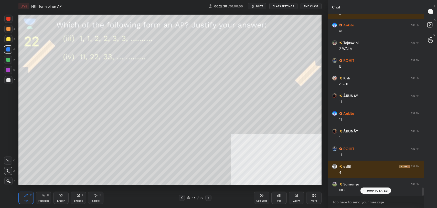
click at [209, 197] on icon at bounding box center [208, 198] width 4 height 4
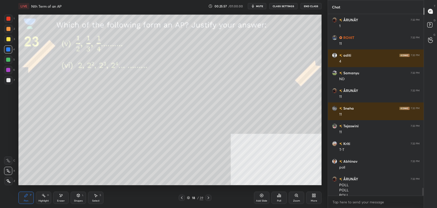
scroll to position [3917, 0]
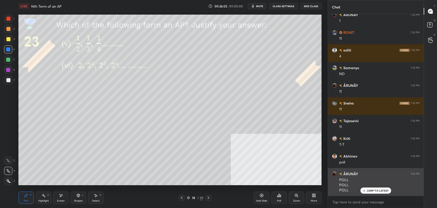
click at [372, 188] on div "JUMP TO LATEST" at bounding box center [376, 191] width 31 height 6
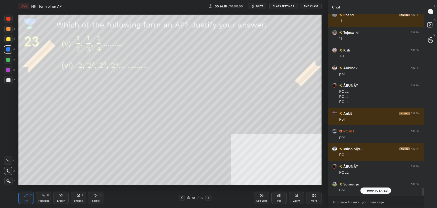
scroll to position [4023, 0]
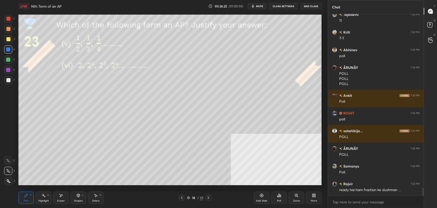
click at [277, 197] on icon at bounding box center [279, 195] width 4 height 4
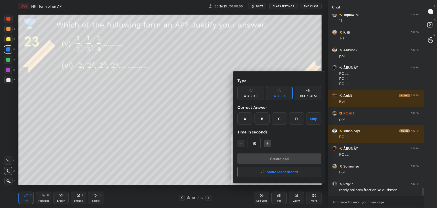
click at [308, 91] on icon at bounding box center [308, 90] width 4 height 5
click at [279, 119] on div "False" at bounding box center [279, 118] width 27 height 12
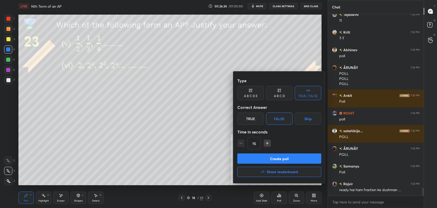
scroll to position [4035, 0]
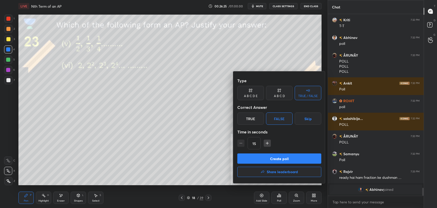
click at [279, 156] on button "Create poll" at bounding box center [279, 158] width 84 height 10
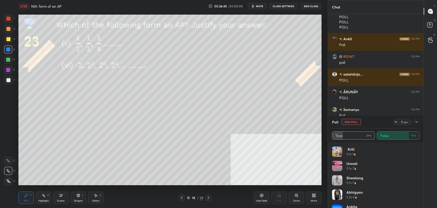
scroll to position [3825, 0]
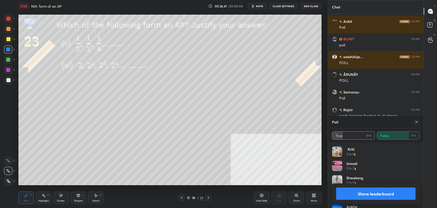
click at [381, 190] on button "Share leaderboard" at bounding box center [375, 194] width 79 height 12
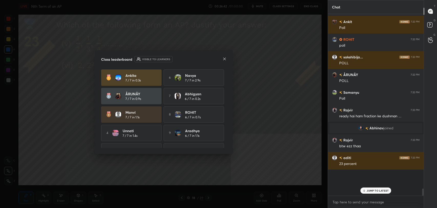
scroll to position [177, 94]
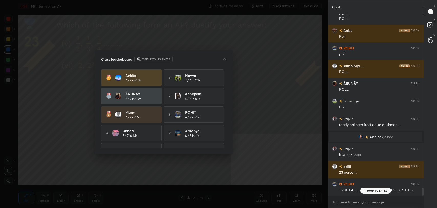
click at [226, 59] on icon at bounding box center [225, 59] width 4 height 4
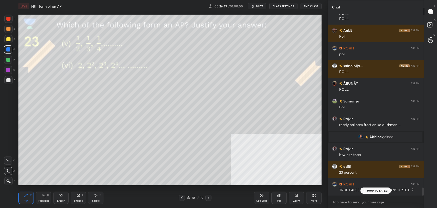
click at [371, 189] on p "JUMP TO LATEST" at bounding box center [378, 190] width 22 height 3
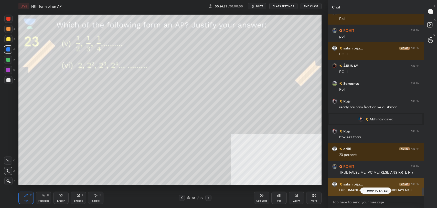
click at [369, 191] on p "JUMP TO LATEST" at bounding box center [378, 190] width 22 height 3
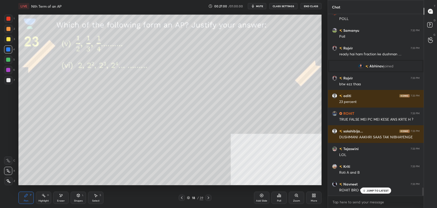
click at [47, 200] on div "Highlight" at bounding box center [43, 201] width 11 height 3
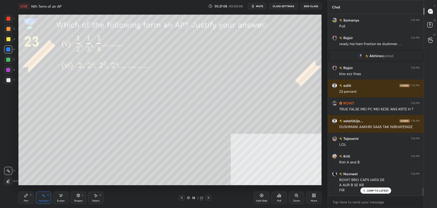
click at [373, 189] on p "JUMP TO LATEST" at bounding box center [378, 190] width 22 height 3
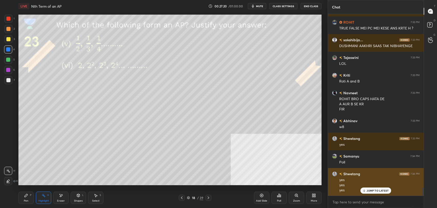
click at [374, 191] on p "JUMP TO LATEST" at bounding box center [378, 190] width 22 height 3
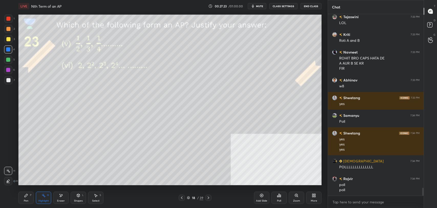
click at [279, 195] on icon at bounding box center [279, 195] width 4 height 4
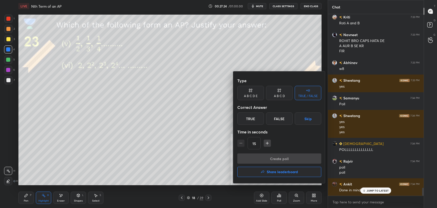
click at [286, 119] on div "False" at bounding box center [279, 118] width 27 height 12
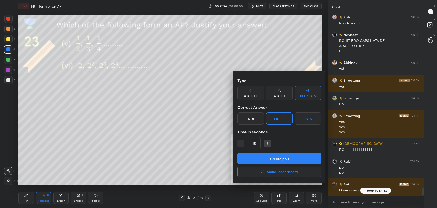
click at [283, 160] on button "Create poll" at bounding box center [279, 158] width 84 height 10
type textarea "x"
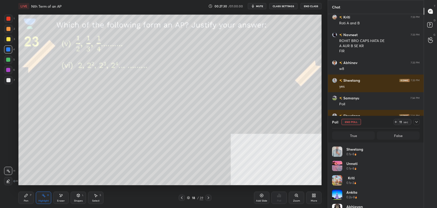
click at [28, 195] on icon at bounding box center [26, 195] width 4 height 4
click at [281, 6] on button "CLASS SETTINGS" at bounding box center [284, 6] width 28 height 6
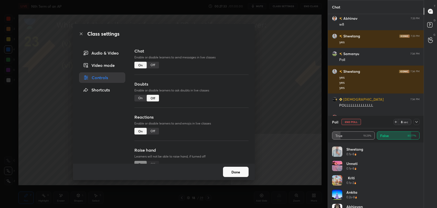
click at [153, 66] on div "Off" at bounding box center [153, 65] width 12 height 7
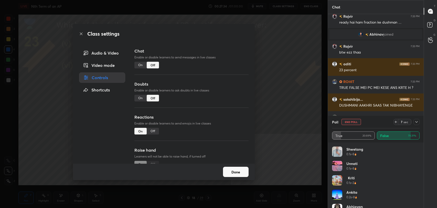
click at [81, 34] on icon at bounding box center [81, 34] width 3 height 3
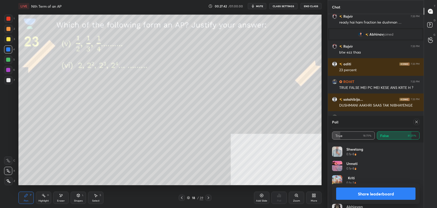
click at [371, 193] on button "Share leaderboard" at bounding box center [375, 194] width 79 height 12
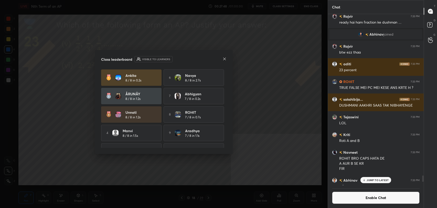
click at [224, 58] on icon at bounding box center [225, 59] width 4 height 4
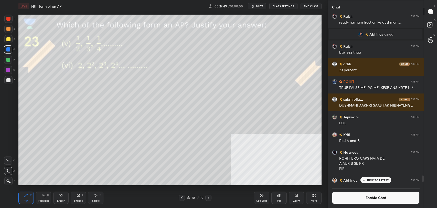
click at [64, 199] on div "Eraser" at bounding box center [60, 198] width 15 height 12
click at [10, 183] on span "Erase all" at bounding box center [8, 181] width 8 height 4
click at [10, 77] on div at bounding box center [8, 80] width 8 height 8
click at [10, 80] on div at bounding box center [8, 80] width 4 height 4
click at [43, 195] on rect at bounding box center [44, 196] width 3 height 3
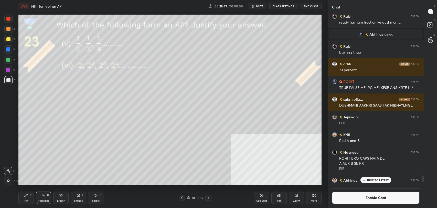
click at [25, 194] on icon at bounding box center [26, 195] width 4 height 4
click at [45, 197] on rect at bounding box center [44, 196] width 3 height 3
click at [370, 199] on button "Enable Chat" at bounding box center [376, 198] width 88 height 12
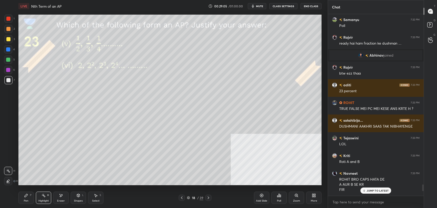
click at [375, 189] on p "JUMP TO LATEST" at bounding box center [378, 190] width 22 height 3
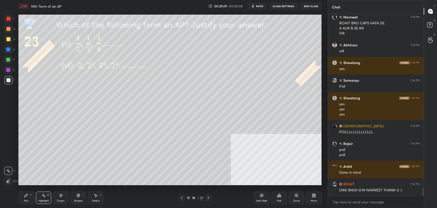
scroll to position [4038, 0]
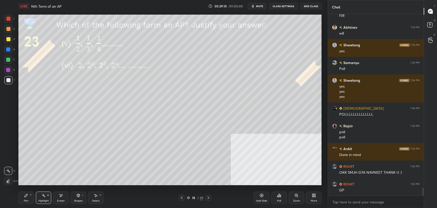
click at [24, 198] on div "Pen P" at bounding box center [25, 198] width 15 height 12
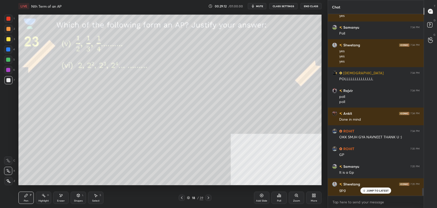
scroll to position [4108, 0]
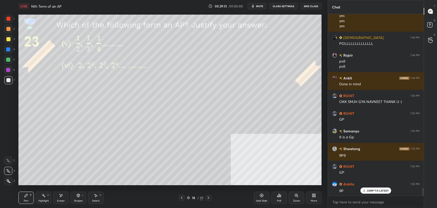
click at [367, 190] on div "JUMP TO LATEST" at bounding box center [376, 191] width 31 height 6
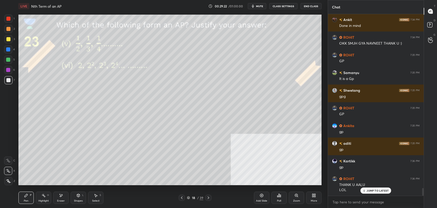
scroll to position [4184, 0]
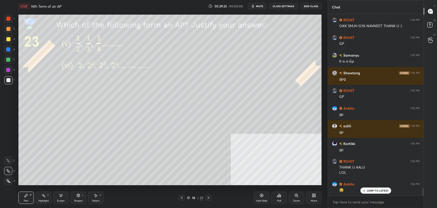
click at [210, 197] on icon at bounding box center [208, 198] width 4 height 4
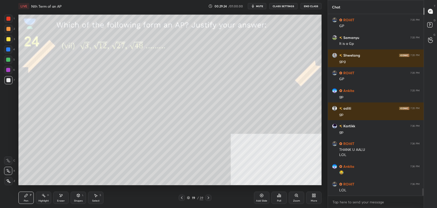
scroll to position [4220, 0]
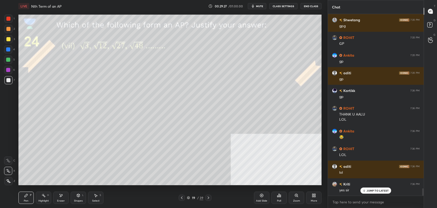
click at [8, 39] on div at bounding box center [8, 39] width 4 height 4
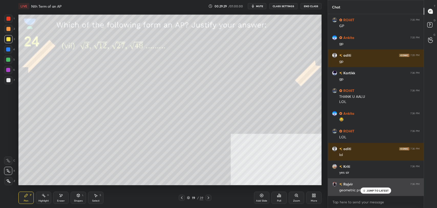
click at [374, 191] on p "JUMP TO LATEST" at bounding box center [378, 190] width 22 height 3
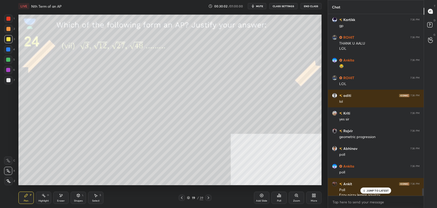
scroll to position [4313, 0]
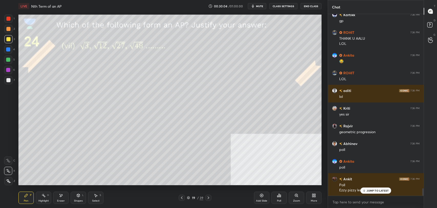
click at [378, 191] on p "JUMP TO LATEST" at bounding box center [378, 190] width 22 height 3
click at [277, 193] on div "Poll" at bounding box center [279, 198] width 15 height 12
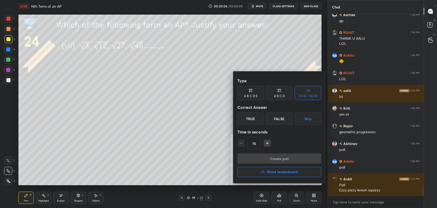
click at [247, 116] on div "True" at bounding box center [250, 118] width 27 height 12
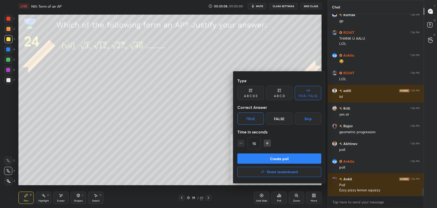
click at [275, 159] on button "Create poll" at bounding box center [279, 158] width 84 height 10
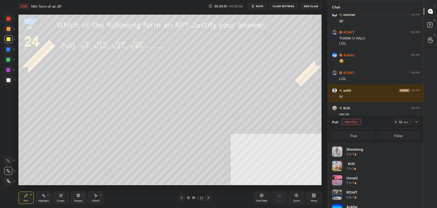
scroll to position [60, 86]
click at [10, 81] on div at bounding box center [8, 80] width 8 height 8
click at [9, 39] on div at bounding box center [8, 39] width 4 height 4
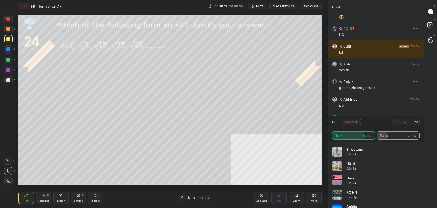
scroll to position [4375, 0]
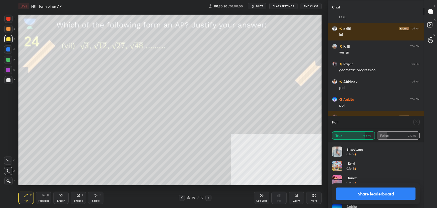
click at [374, 195] on button "Share leaderboard" at bounding box center [375, 194] width 79 height 12
type textarea "x"
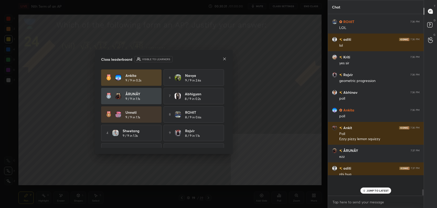
scroll to position [180, 94]
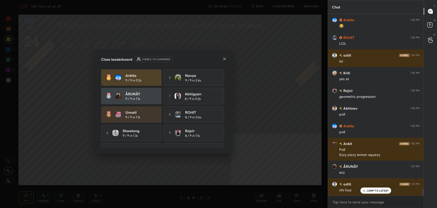
click at [225, 59] on icon at bounding box center [225, 59] width 4 height 4
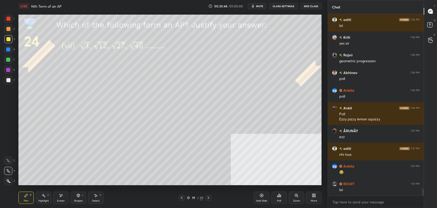
click at [285, 8] on button "CLASS SETTINGS" at bounding box center [284, 6] width 28 height 6
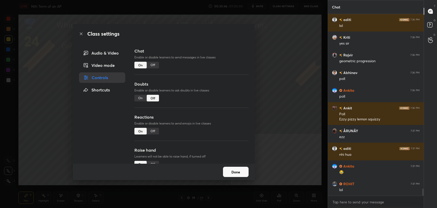
click at [154, 65] on div "Off" at bounding box center [153, 65] width 12 height 7
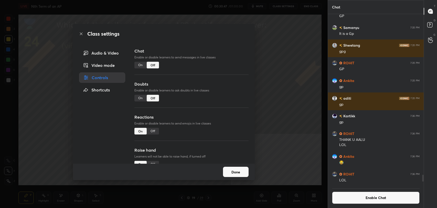
click at [81, 34] on icon at bounding box center [81, 34] width 3 height 3
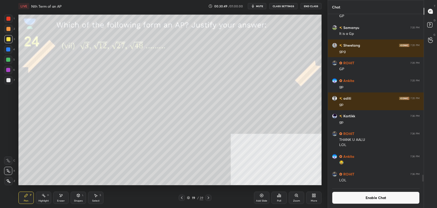
click at [59, 197] on icon at bounding box center [61, 195] width 4 height 4
click at [10, 178] on div "Erase all" at bounding box center [8, 181] width 8 height 8
click at [10, 77] on div at bounding box center [8, 80] width 8 height 8
click at [314, 196] on icon at bounding box center [314, 196] width 1 height 1
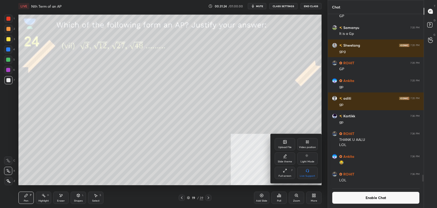
click at [312, 142] on div "Video position" at bounding box center [307, 144] width 20 height 12
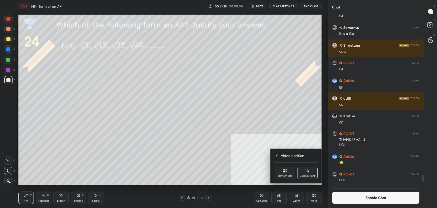
click at [289, 173] on div "Bottom left" at bounding box center [285, 173] width 20 height 12
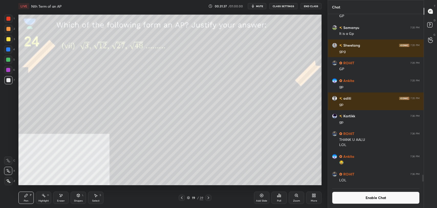
click at [42, 198] on div "Highlight H" at bounding box center [43, 198] width 15 height 12
click at [25, 200] on div "Pen" at bounding box center [26, 201] width 5 height 3
click at [346, 197] on button "Enable Chat" at bounding box center [376, 198] width 88 height 12
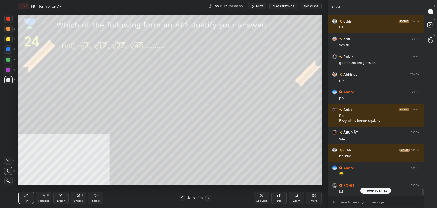
drag, startPoint x: 371, startPoint y: 192, endPoint x: 327, endPoint y: 179, distance: 45.8
click at [371, 192] on div "JUMP TO LATEST" at bounding box center [376, 191] width 31 height 6
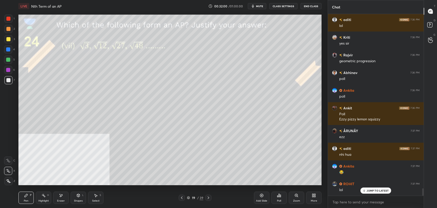
scroll to position [4309, 0]
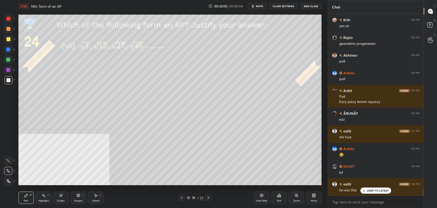
click at [210, 199] on icon at bounding box center [208, 198] width 4 height 4
click at [378, 191] on p "JUMP TO LATEST" at bounding box center [378, 190] width 22 height 3
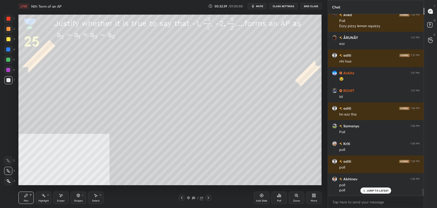
scroll to position [4402, 0]
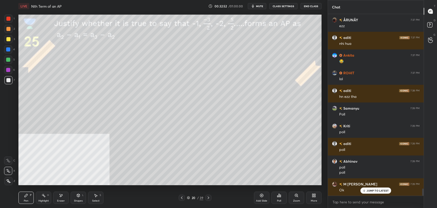
click at [282, 199] on div "Poll" at bounding box center [279, 198] width 15 height 12
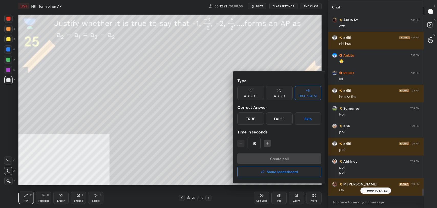
click at [272, 123] on div "False" at bounding box center [279, 118] width 27 height 12
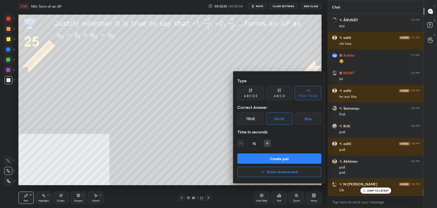
click at [271, 158] on button "Create poll" at bounding box center [279, 158] width 84 height 10
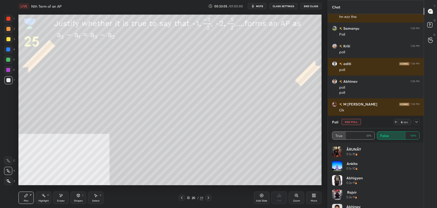
scroll to position [4500, 0]
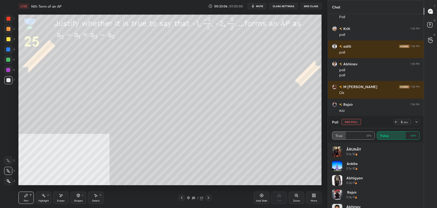
click at [7, 39] on div at bounding box center [8, 39] width 4 height 4
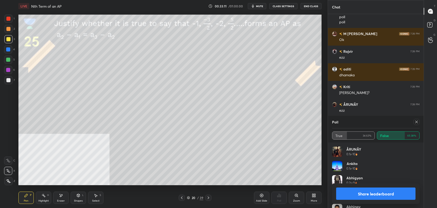
scroll to position [4558, 0]
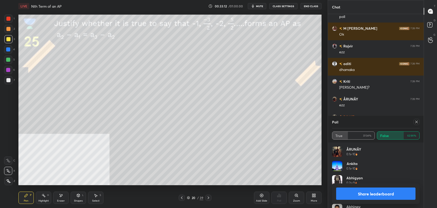
click at [387, 193] on button "Share leaderboard" at bounding box center [375, 194] width 79 height 12
type textarea "x"
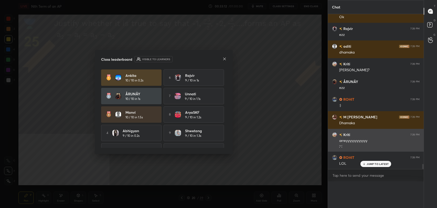
scroll to position [4565, 0]
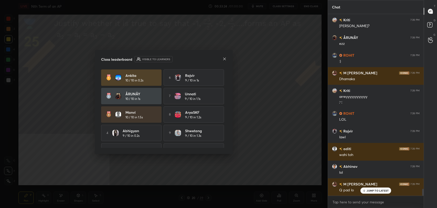
click at [225, 58] on icon at bounding box center [225, 59] width 4 height 4
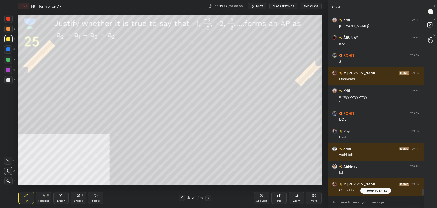
click at [377, 189] on p "JUMP TO LATEST" at bounding box center [378, 190] width 22 height 3
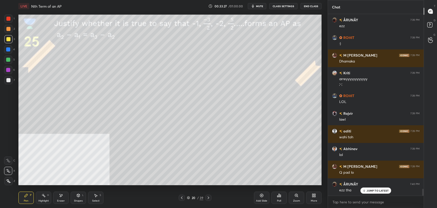
click at [287, 7] on button "CLASS SETTINGS" at bounding box center [284, 6] width 28 height 6
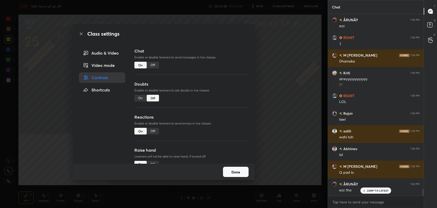
click at [152, 63] on div "Off" at bounding box center [153, 65] width 12 height 7
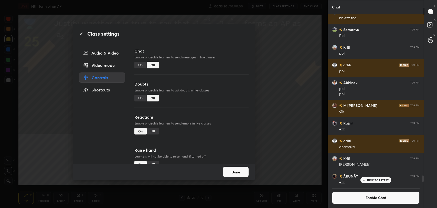
click at [79, 34] on icon at bounding box center [81, 34] width 4 height 4
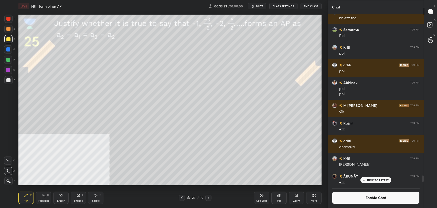
click at [61, 201] on div "Eraser" at bounding box center [61, 201] width 8 height 3
click at [9, 184] on div "Erase all" at bounding box center [8, 181] width 8 height 8
click at [43, 195] on icon at bounding box center [44, 195] width 4 height 4
click at [27, 194] on icon at bounding box center [26, 195] width 4 height 4
click at [10, 83] on div at bounding box center [8, 80] width 8 height 8
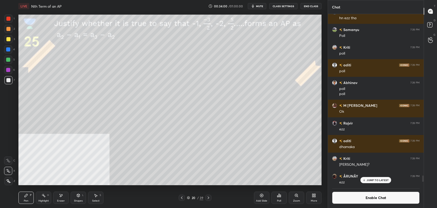
click at [10, 38] on div at bounding box center [8, 39] width 4 height 4
click at [44, 198] on div "Highlight H" at bounding box center [43, 198] width 15 height 12
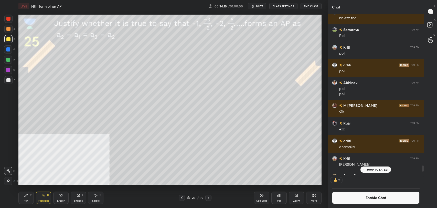
scroll to position [159, 94]
click at [25, 196] on icon at bounding box center [26, 195] width 3 height 3
click at [45, 196] on rect at bounding box center [44, 196] width 3 height 3
click at [25, 199] on div "Pen P" at bounding box center [25, 198] width 15 height 12
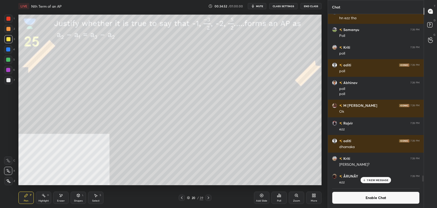
click at [40, 198] on div "Highlight H" at bounding box center [43, 198] width 15 height 12
click at [22, 199] on div "Pen P" at bounding box center [25, 198] width 15 height 12
click at [61, 197] on icon at bounding box center [61, 195] width 4 height 4
click at [27, 200] on div "Pen" at bounding box center [26, 201] width 5 height 3
click at [10, 81] on div at bounding box center [8, 80] width 8 height 8
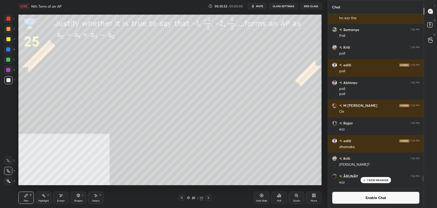
click at [44, 195] on rect at bounding box center [44, 196] width 3 height 3
click at [352, 198] on button "Enable Chat" at bounding box center [376, 198] width 88 height 12
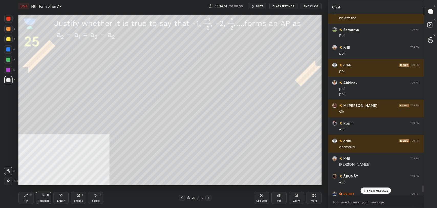
scroll to position [180, 94]
click at [374, 191] on p "1 NEW MESSAGE" at bounding box center [378, 190] width 22 height 3
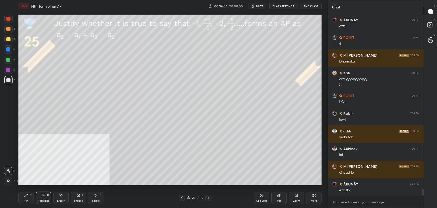
click at [25, 203] on div "Pen P" at bounding box center [25, 198] width 15 height 12
click at [4, 39] on div "1 2 3 4 5 6 7 C X Z E E Erase all H H" at bounding box center [8, 100] width 16 height 171
click at [10, 38] on div at bounding box center [8, 39] width 8 height 8
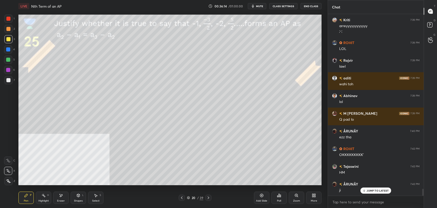
scroll to position [4580, 0]
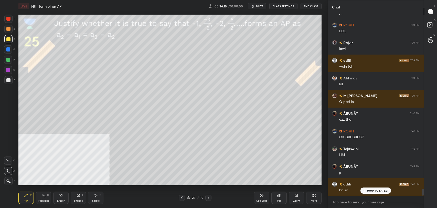
click at [207, 198] on icon at bounding box center [208, 198] width 4 height 4
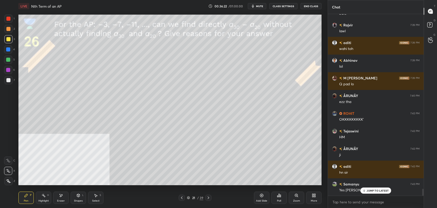
click at [375, 191] on p "JUMP TO LATEST" at bounding box center [378, 190] width 22 height 3
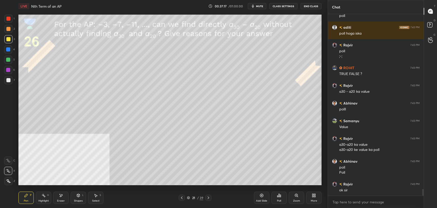
scroll to position [4812, 0]
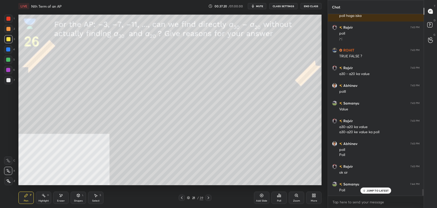
click at [278, 196] on icon at bounding box center [277, 196] width 1 height 1
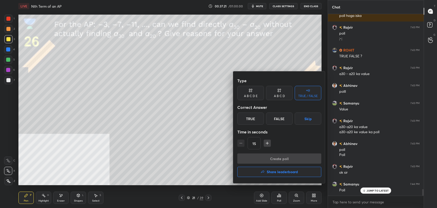
click at [251, 119] on div "True" at bounding box center [250, 118] width 27 height 12
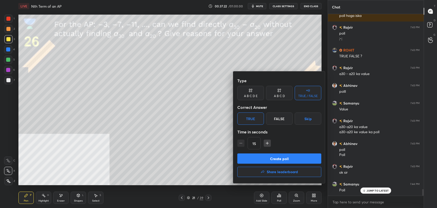
click at [273, 156] on button "Create poll" at bounding box center [279, 158] width 84 height 10
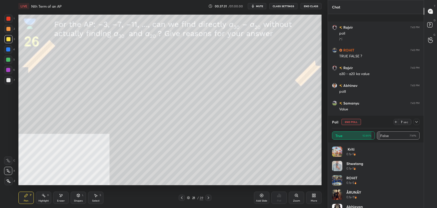
scroll to position [4857, 0]
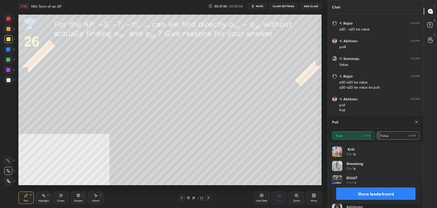
click at [363, 194] on button "Share leaderboard" at bounding box center [375, 194] width 79 height 12
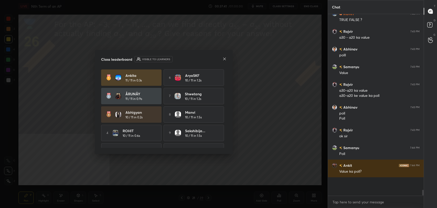
scroll to position [177, 94]
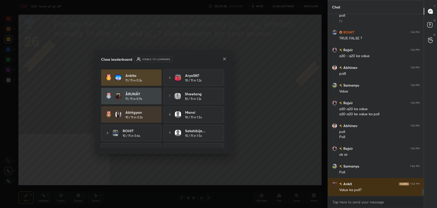
click at [225, 59] on icon at bounding box center [224, 58] width 3 height 3
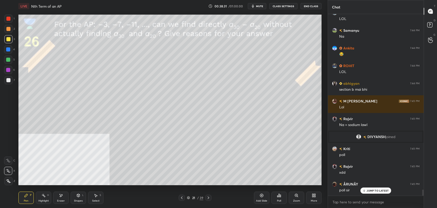
click at [8, 29] on div at bounding box center [8, 29] width 4 height 4
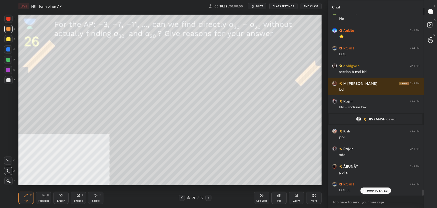
click at [10, 41] on div at bounding box center [8, 39] width 8 height 8
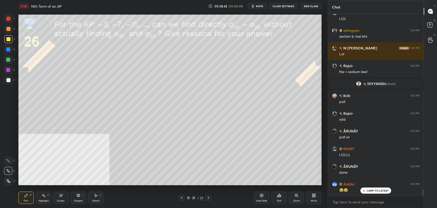
scroll to position [5161, 0]
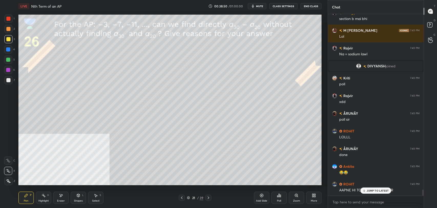
click at [384, 191] on p "JUMP TO LATEST" at bounding box center [378, 190] width 22 height 3
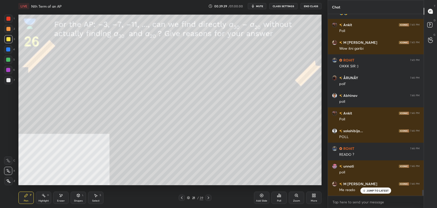
scroll to position [5373, 0]
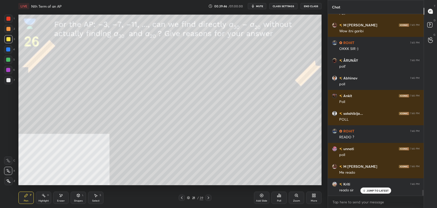
click at [371, 192] on p "JUMP TO LATEST" at bounding box center [378, 190] width 22 height 3
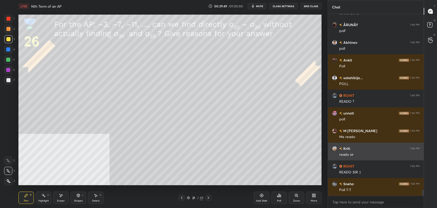
scroll to position [5443, 0]
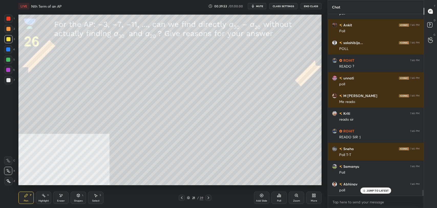
click at [379, 192] on p "JUMP TO LATEST" at bounding box center [378, 190] width 22 height 3
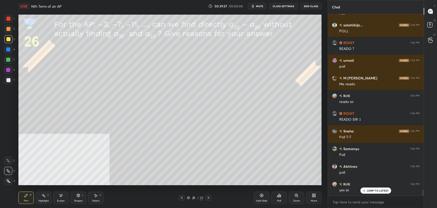
scroll to position [5479, 0]
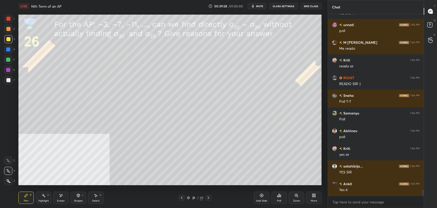
click at [378, 191] on div "Yes it" at bounding box center [379, 190] width 80 height 5
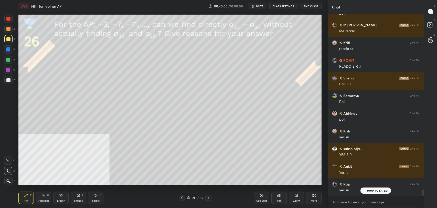
scroll to position [5532, 0]
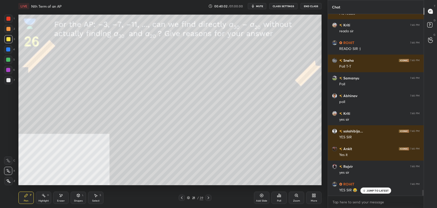
click at [371, 190] on p "JUMP TO LATEST" at bounding box center [378, 190] width 22 height 3
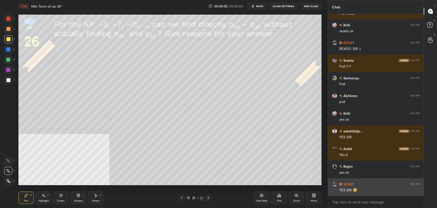
scroll to position [5550, 0]
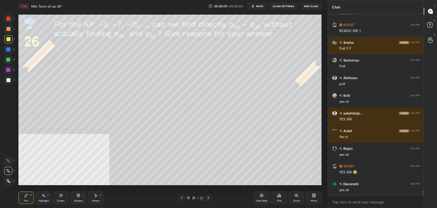
click at [278, 196] on icon at bounding box center [279, 195] width 4 height 4
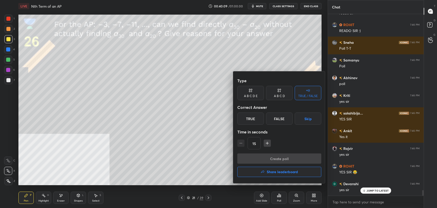
scroll to position [5567, 0]
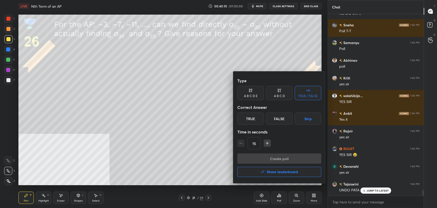
click at [258, 96] on div "A B C D E" at bounding box center [250, 93] width 27 height 14
click at [273, 118] on div "C" at bounding box center [272, 118] width 12 height 12
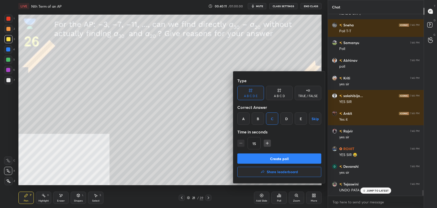
scroll to position [5573, 0]
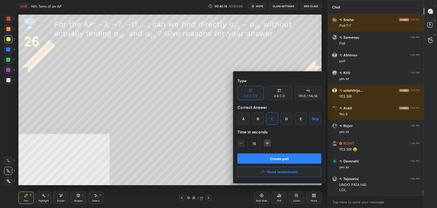
click at [282, 158] on button "Create poll" at bounding box center [279, 158] width 84 height 10
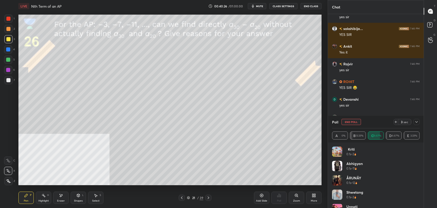
scroll to position [5652, 0]
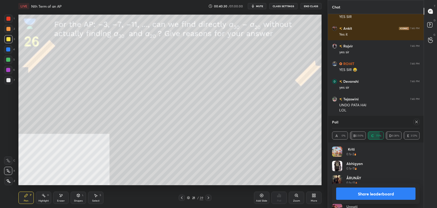
click at [382, 190] on button "Share leaderboard" at bounding box center [375, 194] width 79 height 12
type textarea "x"
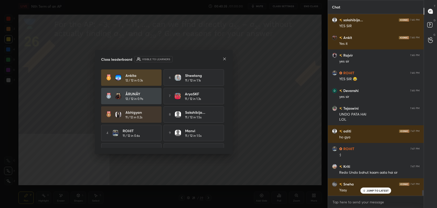
click at [221, 60] on div "Class leaderboard Visible to learners" at bounding box center [164, 59] width 126 height 6
click at [224, 59] on icon at bounding box center [224, 58] width 3 height 3
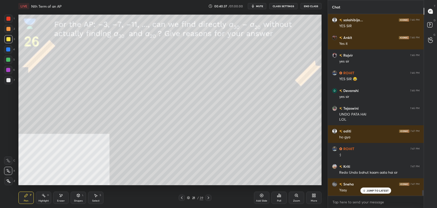
click at [283, 8] on button "CLASS SETTINGS" at bounding box center [284, 6] width 28 height 6
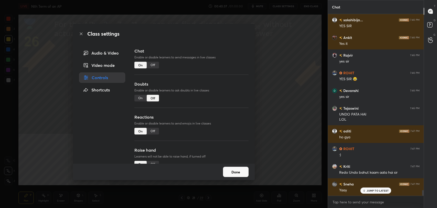
click at [152, 64] on div "Off" at bounding box center [153, 65] width 12 height 7
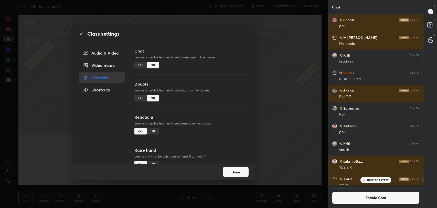
click at [82, 35] on icon at bounding box center [81, 34] width 3 height 3
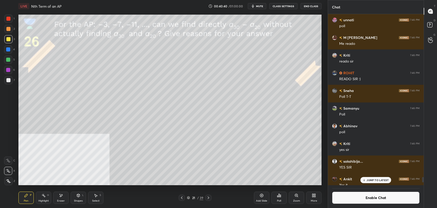
click at [61, 198] on div "Eraser" at bounding box center [60, 198] width 15 height 12
click at [10, 179] on div "Erase all" at bounding box center [8, 181] width 8 height 8
click at [43, 196] on icon at bounding box center [44, 195] width 4 height 4
click at [28, 199] on div "Pen P" at bounding box center [25, 198] width 15 height 12
click at [8, 80] on div at bounding box center [8, 80] width 4 height 4
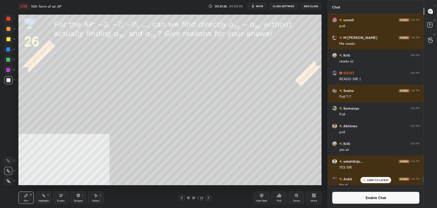
click at [9, 44] on div "3" at bounding box center [9, 40] width 11 height 10
click at [258, 9] on button "mute" at bounding box center [257, 6] width 18 height 6
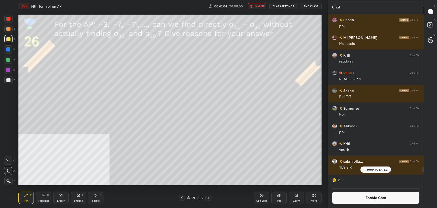
scroll to position [2, 2]
click at [258, 7] on span "unmute" at bounding box center [259, 6] width 11 height 4
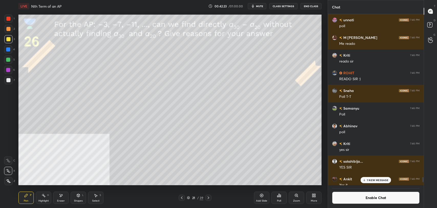
scroll to position [170, 94]
click at [338, 197] on button "Enable Chat" at bounding box center [376, 198] width 88 height 12
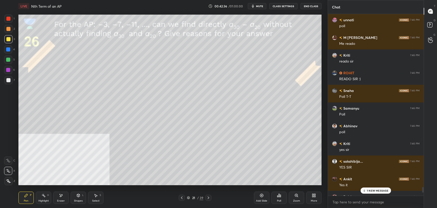
scroll to position [180, 94]
click at [372, 189] on p "1 NEW MESSAGE" at bounding box center [378, 190] width 22 height 3
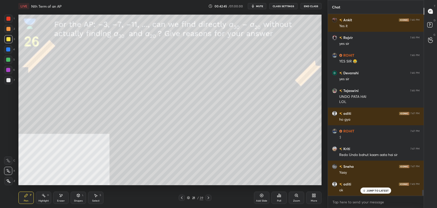
scroll to position [5337, 0]
click at [209, 197] on icon at bounding box center [208, 198] width 4 height 4
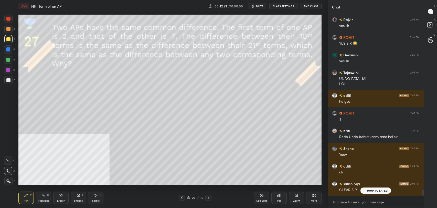
scroll to position [5354, 0]
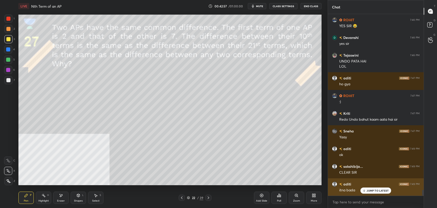
click at [366, 189] on div "JUMP TO LATEST" at bounding box center [376, 191] width 31 height 6
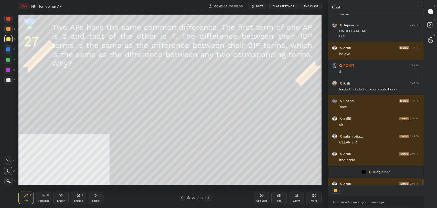
scroll to position [2, 2]
click at [8, 29] on div at bounding box center [8, 29] width 4 height 4
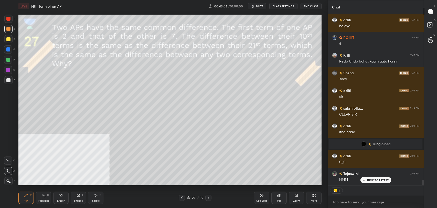
click at [8, 41] on div at bounding box center [8, 39] width 8 height 8
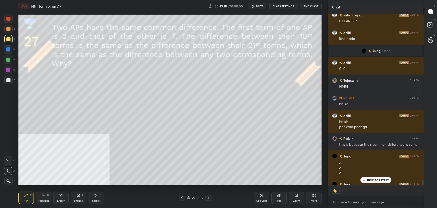
scroll to position [2, 2]
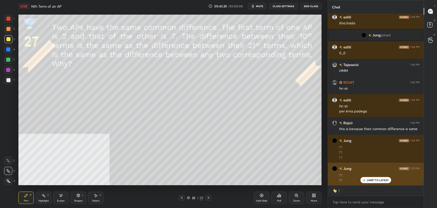
click at [377, 180] on p "JUMP TO LATEST" at bounding box center [378, 180] width 22 height 3
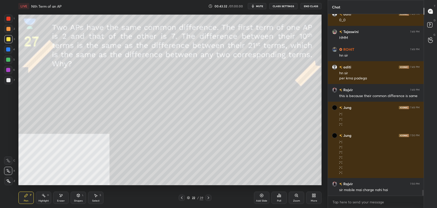
scroll to position [5505, 0]
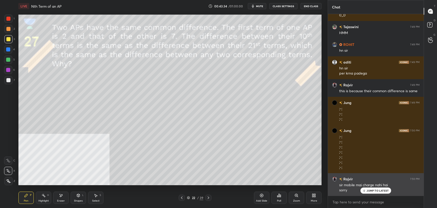
click at [374, 189] on p "JUMP TO LATEST" at bounding box center [378, 190] width 22 height 3
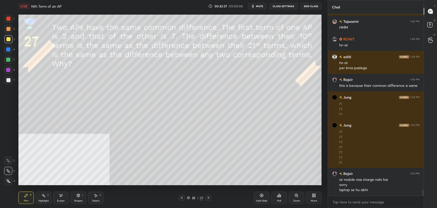
scroll to position [5528, 0]
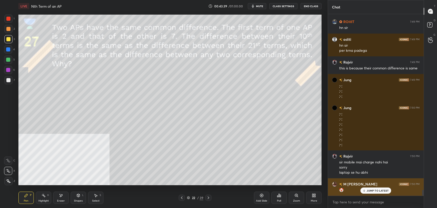
click at [376, 192] on p "JUMP TO LATEST" at bounding box center [378, 190] width 22 height 3
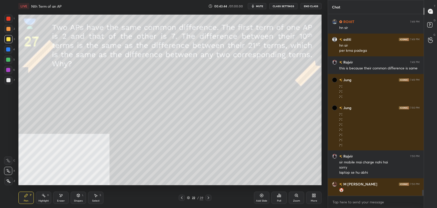
scroll to position [5546, 0]
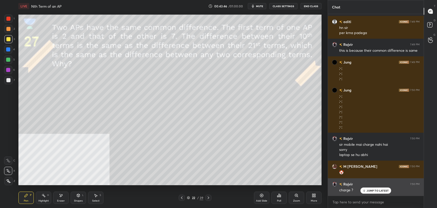
click at [375, 190] on p "JUMP TO LATEST" at bounding box center [378, 190] width 22 height 3
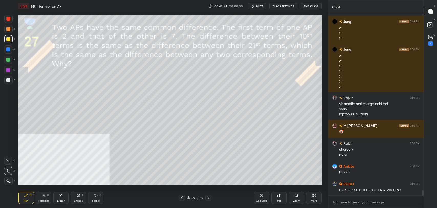
scroll to position [5604, 0]
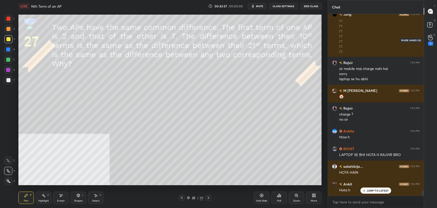
click at [433, 41] on div "1" at bounding box center [431, 39] width 10 height 9
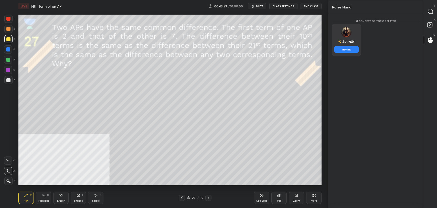
click at [342, 32] on img "grid" at bounding box center [347, 32] width 10 height 10
click at [352, 48] on button "INVITE" at bounding box center [347, 49] width 24 height 7
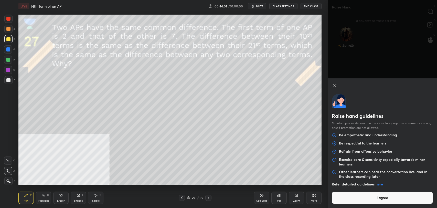
click at [369, 200] on button "I agree" at bounding box center [382, 198] width 101 height 12
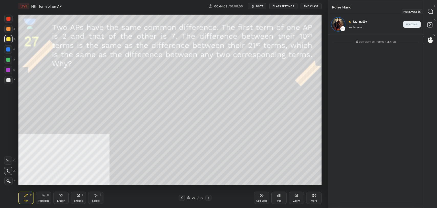
click at [434, 13] on div at bounding box center [431, 11] width 10 height 9
type textarea "x"
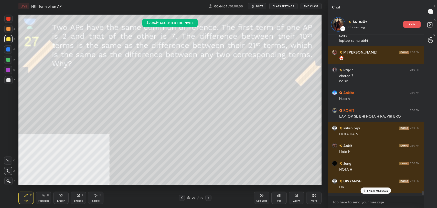
click at [376, 191] on p "1 NEW MESSAGE" at bounding box center [378, 190] width 22 height 3
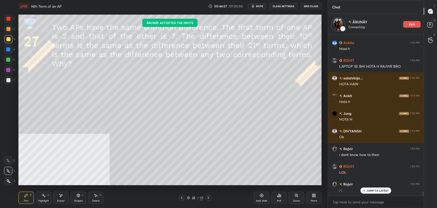
click at [286, 7] on button "CLASS SETTINGS" at bounding box center [284, 6] width 28 height 6
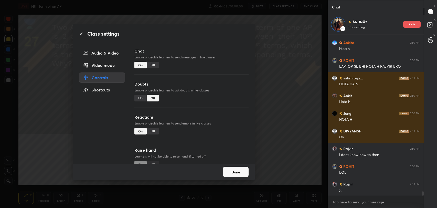
click at [155, 66] on div "Off" at bounding box center [153, 65] width 12 height 7
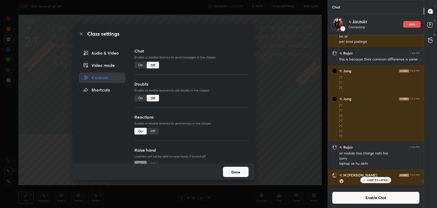
click at [80, 34] on icon at bounding box center [81, 34] width 4 height 4
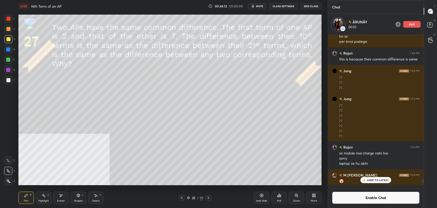
click at [8, 41] on div at bounding box center [8, 39] width 4 height 4
click at [367, 198] on button "Enable Chat" at bounding box center [376, 198] width 88 height 12
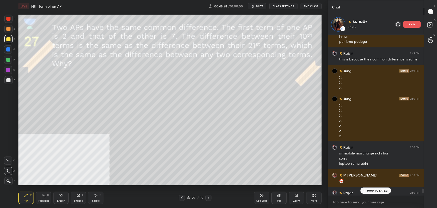
scroll to position [160, 94]
click at [374, 190] on p "JUMP TO LATEST" at bounding box center [378, 190] width 22 height 3
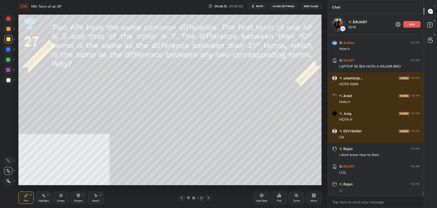
click at [61, 198] on div "Eraser" at bounding box center [60, 198] width 15 height 12
click at [26, 200] on div "Pen" at bounding box center [26, 201] width 5 height 3
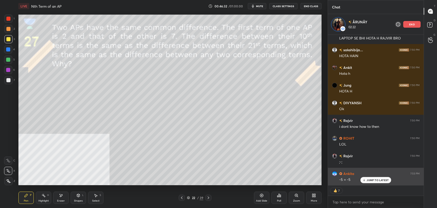
click at [381, 183] on div "Ankita 7:53 PM -5 = -5" at bounding box center [376, 177] width 96 height 18
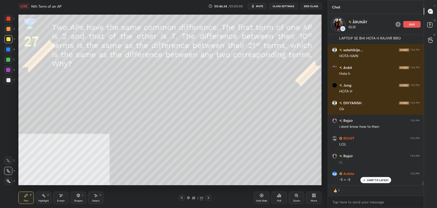
type textarea "x"
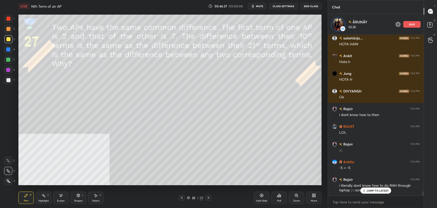
scroll to position [5715, 0]
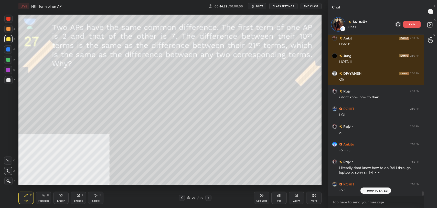
click at [41, 197] on div "Highlight H" at bounding box center [43, 198] width 15 height 12
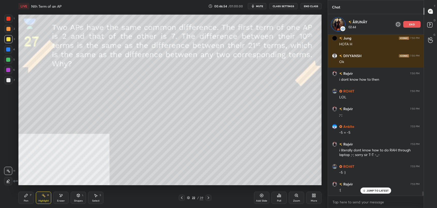
click at [370, 190] on p "JUMP TO LATEST" at bounding box center [378, 190] width 22 height 3
click at [409, 26] on p "end" at bounding box center [412, 24] width 6 height 3
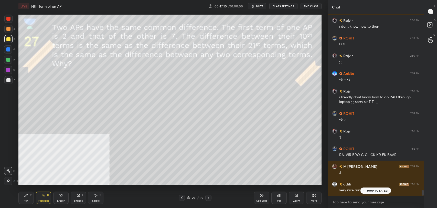
scroll to position [5783, 0]
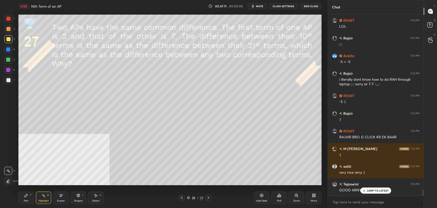
click at [369, 192] on p "JUMP TO LATEST" at bounding box center [378, 190] width 22 height 3
click at [278, 4] on button "CLASS SETTINGS" at bounding box center [284, 6] width 28 height 6
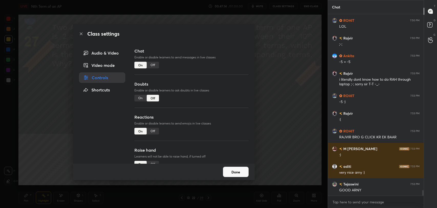
click at [153, 64] on div "Off" at bounding box center [153, 65] width 12 height 7
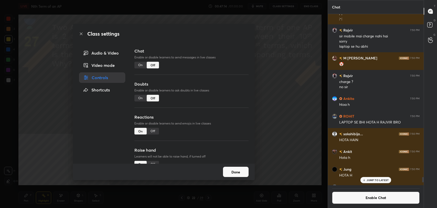
scroll to position [170, 94]
click at [81, 34] on icon at bounding box center [81, 34] width 3 height 3
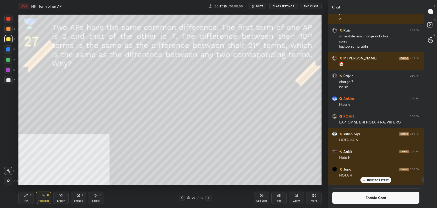
click at [61, 198] on div "Eraser" at bounding box center [60, 198] width 15 height 12
click at [7, 180] on span "Erase all" at bounding box center [8, 181] width 8 height 4
click at [44, 197] on icon at bounding box center [44, 195] width 4 height 4
click at [29, 199] on div "Pen P" at bounding box center [25, 198] width 15 height 12
click at [9, 43] on div at bounding box center [8, 39] width 8 height 8
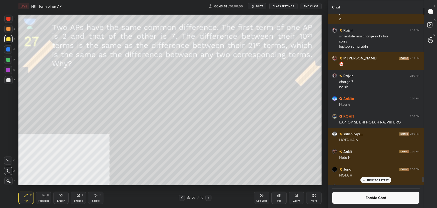
click at [60, 198] on div "Eraser" at bounding box center [60, 198] width 15 height 12
click at [25, 198] on div "Pen P" at bounding box center [25, 198] width 15 height 12
click at [42, 197] on icon at bounding box center [44, 195] width 4 height 4
click at [27, 198] on div "Pen P" at bounding box center [25, 198] width 15 height 12
click at [263, 196] on icon at bounding box center [262, 195] width 4 height 4
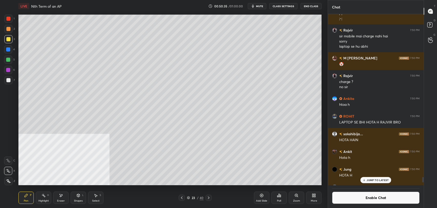
click at [44, 196] on rect at bounding box center [44, 196] width 3 height 3
click at [27, 197] on icon at bounding box center [26, 195] width 4 height 4
click at [180, 197] on icon at bounding box center [182, 198] width 4 height 4
click at [208, 198] on icon at bounding box center [209, 198] width 4 height 4
click at [43, 198] on div "Highlight H" at bounding box center [43, 198] width 15 height 12
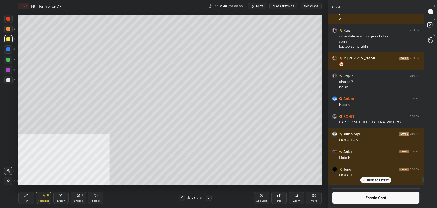
click at [22, 199] on div "Pen P" at bounding box center [25, 198] width 15 height 12
click at [256, 198] on div "Add Slide" at bounding box center [261, 198] width 15 height 12
click at [182, 199] on icon at bounding box center [182, 198] width 4 height 4
click at [210, 198] on div at bounding box center [208, 198] width 6 height 6
click at [261, 197] on icon at bounding box center [262, 195] width 4 height 4
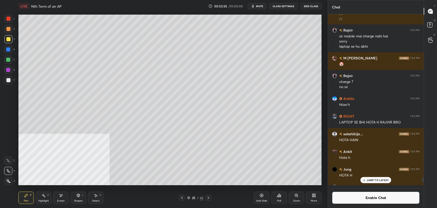
click at [180, 199] on icon at bounding box center [182, 198] width 4 height 4
click at [208, 198] on icon at bounding box center [208, 198] width 4 height 4
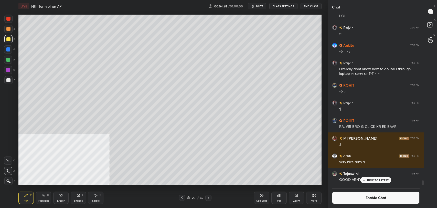
click at [42, 200] on div "Highlight" at bounding box center [43, 201] width 11 height 3
click at [29, 198] on div "Pen P" at bounding box center [25, 198] width 15 height 12
click at [41, 197] on div "Highlight H" at bounding box center [43, 198] width 15 height 12
click at [23, 199] on div "Pen P" at bounding box center [25, 198] width 15 height 12
click at [259, 195] on div "Add Slide" at bounding box center [261, 198] width 15 height 12
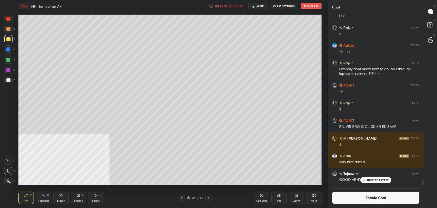
click at [182, 199] on icon at bounding box center [182, 198] width 4 height 4
click at [210, 197] on icon at bounding box center [208, 198] width 4 height 4
click at [61, 196] on icon at bounding box center [61, 195] width 3 height 3
click at [25, 200] on div "Pen" at bounding box center [26, 201] width 5 height 3
click at [47, 196] on div "H" at bounding box center [48, 195] width 2 height 3
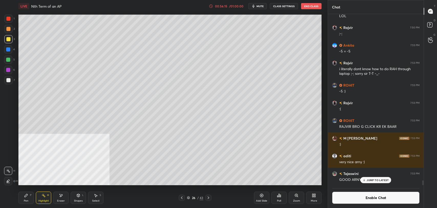
click at [26, 198] on div "Pen P" at bounding box center [25, 198] width 15 height 12
click at [47, 197] on div "Highlight H" at bounding box center [43, 198] width 15 height 12
click at [30, 198] on div "Pen P" at bounding box center [25, 198] width 15 height 12
click at [46, 194] on div "Highlight H" at bounding box center [43, 198] width 15 height 12
click at [21, 201] on div "Pen P" at bounding box center [25, 198] width 15 height 12
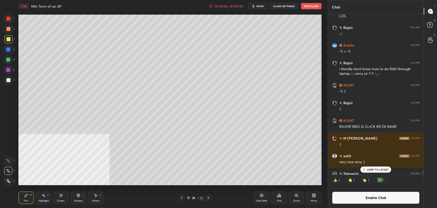
scroll to position [170, 94]
click at [39, 199] on div "Highlight H" at bounding box center [43, 198] width 15 height 12
click at [361, 199] on button "Enable Chat" at bounding box center [376, 198] width 88 height 12
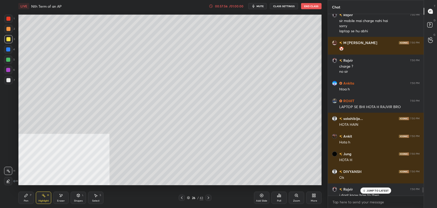
scroll to position [180, 94]
click at [373, 191] on p "JUMP TO LATEST" at bounding box center [378, 190] width 22 height 3
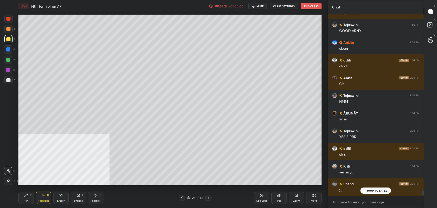
scroll to position [5940, 0]
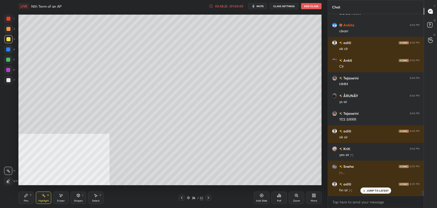
click at [19, 199] on div "Pen P" at bounding box center [25, 198] width 15 height 12
click at [377, 190] on p "JUMP TO LATEST" at bounding box center [378, 190] width 22 height 3
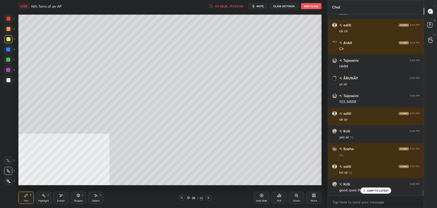
scroll to position [5976, 0]
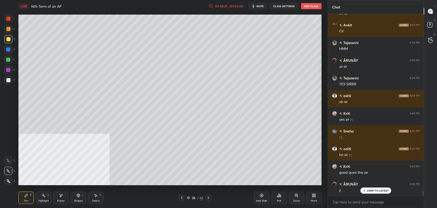
click at [376, 189] on p "JUMP TO LATEST" at bounding box center [378, 190] width 22 height 3
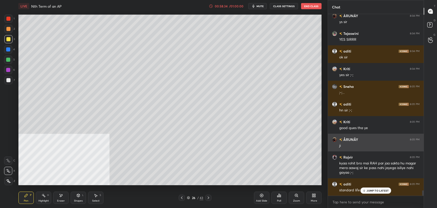
scroll to position [6038, 0]
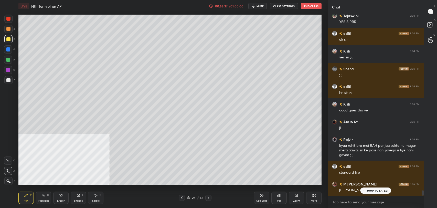
click at [369, 190] on p "JUMP TO LATEST" at bounding box center [378, 190] width 22 height 3
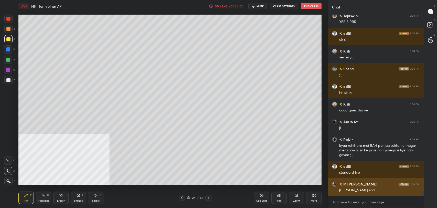
scroll to position [6060, 0]
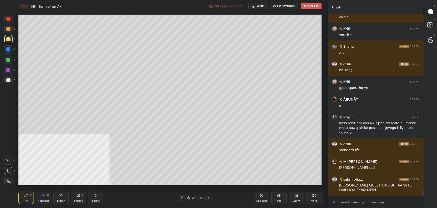
click at [9, 31] on div at bounding box center [8, 29] width 4 height 4
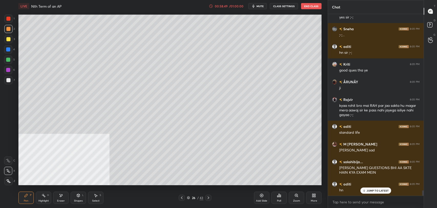
click at [379, 189] on p "JUMP TO LATEST" at bounding box center [378, 190] width 22 height 3
click at [188, 197] on icon at bounding box center [188, 197] width 3 height 3
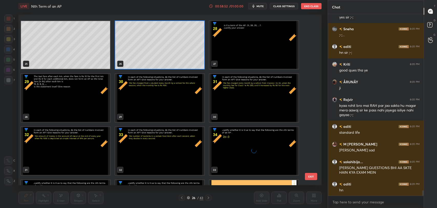
scroll to position [478, 0]
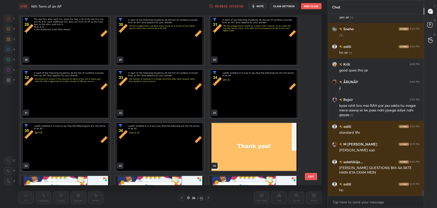
click at [250, 140] on img "grid" at bounding box center [254, 147] width 89 height 48
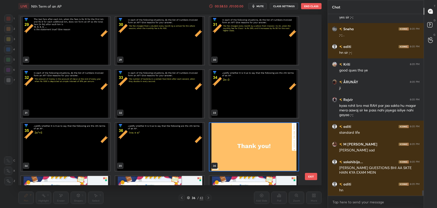
click at [250, 140] on img "grid" at bounding box center [254, 147] width 89 height 48
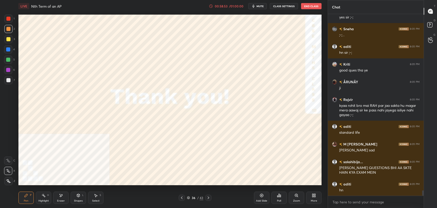
click at [250, 140] on img "grid" at bounding box center [254, 147] width 89 height 48
click at [276, 195] on div "Poll" at bounding box center [279, 198] width 15 height 12
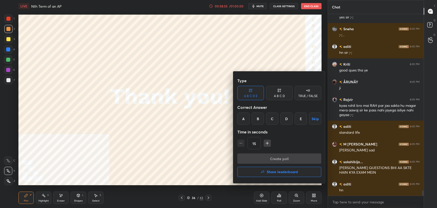
scroll to position [6095, 0]
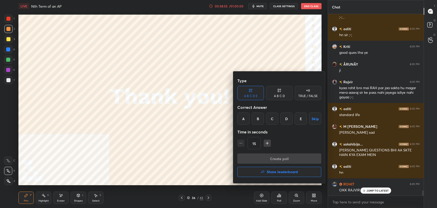
click at [280, 171] on h4 "Share leaderboard" at bounding box center [282, 172] width 31 height 4
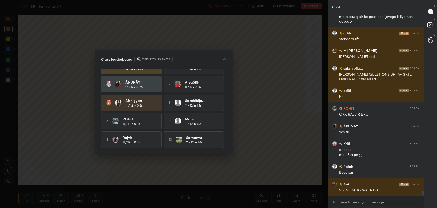
scroll to position [6189, 0]
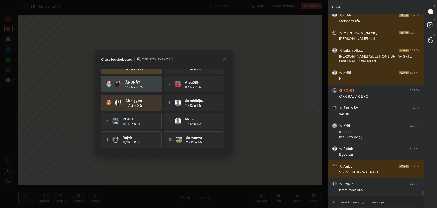
click at [223, 57] on icon at bounding box center [225, 59] width 4 height 4
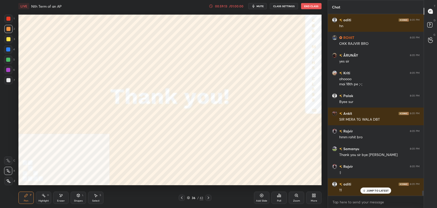
scroll to position [6260, 0]
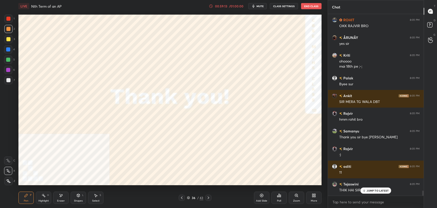
click at [376, 190] on p "JUMP TO LATEST" at bounding box center [378, 190] width 22 height 3
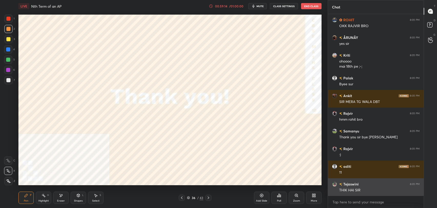
scroll to position [6295, 0]
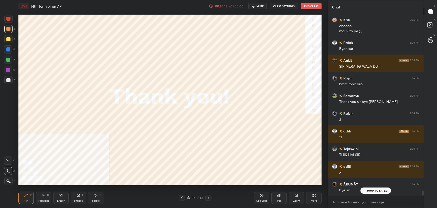
click at [375, 190] on p "JUMP TO LATEST" at bounding box center [378, 190] width 22 height 3
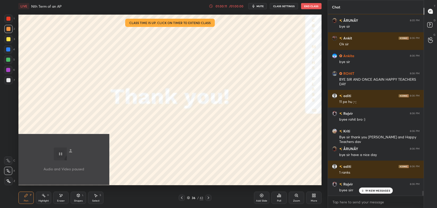
scroll to position [6774, 0]
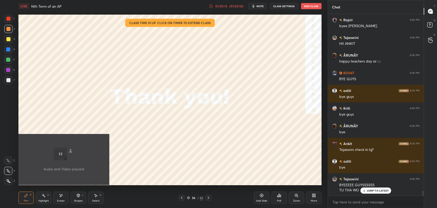
click at [309, 5] on button "End Class" at bounding box center [311, 6] width 20 height 6
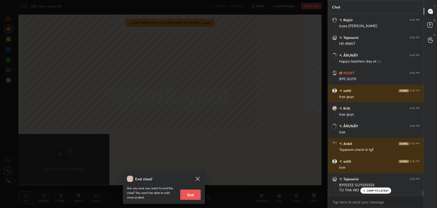
click at [191, 191] on button "End" at bounding box center [190, 195] width 20 height 10
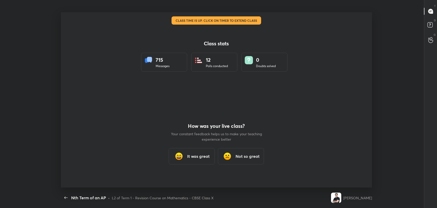
scroll to position [0, 0]
click at [197, 157] on h3 "It was great" at bounding box center [198, 156] width 23 height 6
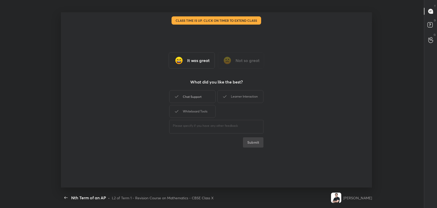
click at [194, 96] on div "Chat Support" at bounding box center [192, 96] width 46 height 13
click at [239, 96] on div "Learner Interaction" at bounding box center [241, 96] width 46 height 13
click at [203, 110] on div "Whiteboard Tools" at bounding box center [192, 111] width 46 height 13
click at [260, 141] on button "Submit" at bounding box center [253, 142] width 20 height 10
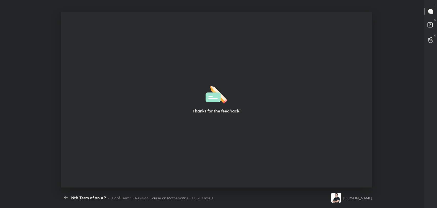
type textarea "x"
